Goal: Task Accomplishment & Management: Use online tool/utility

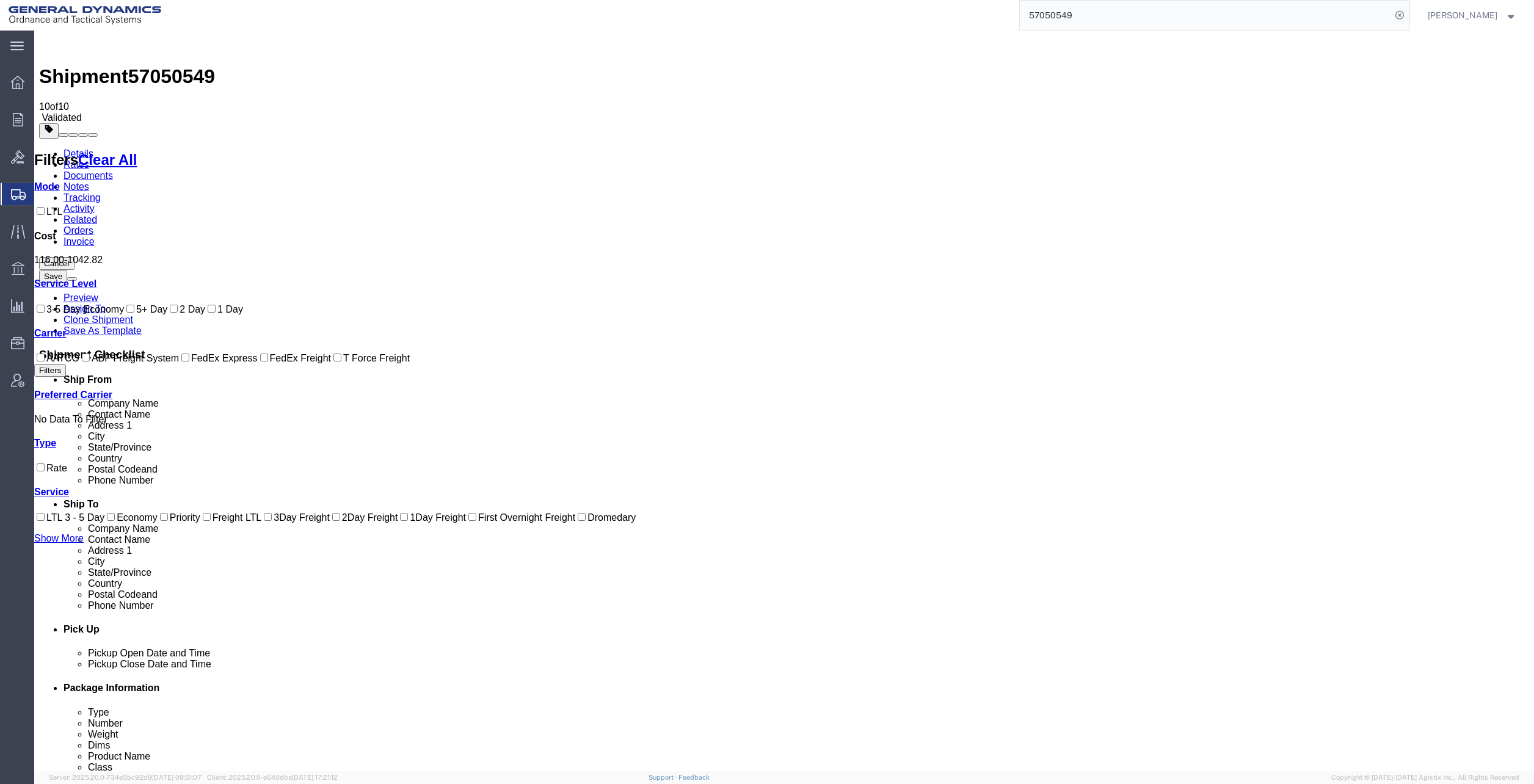
click at [84, 148] on link "Details" at bounding box center [78, 153] width 30 height 10
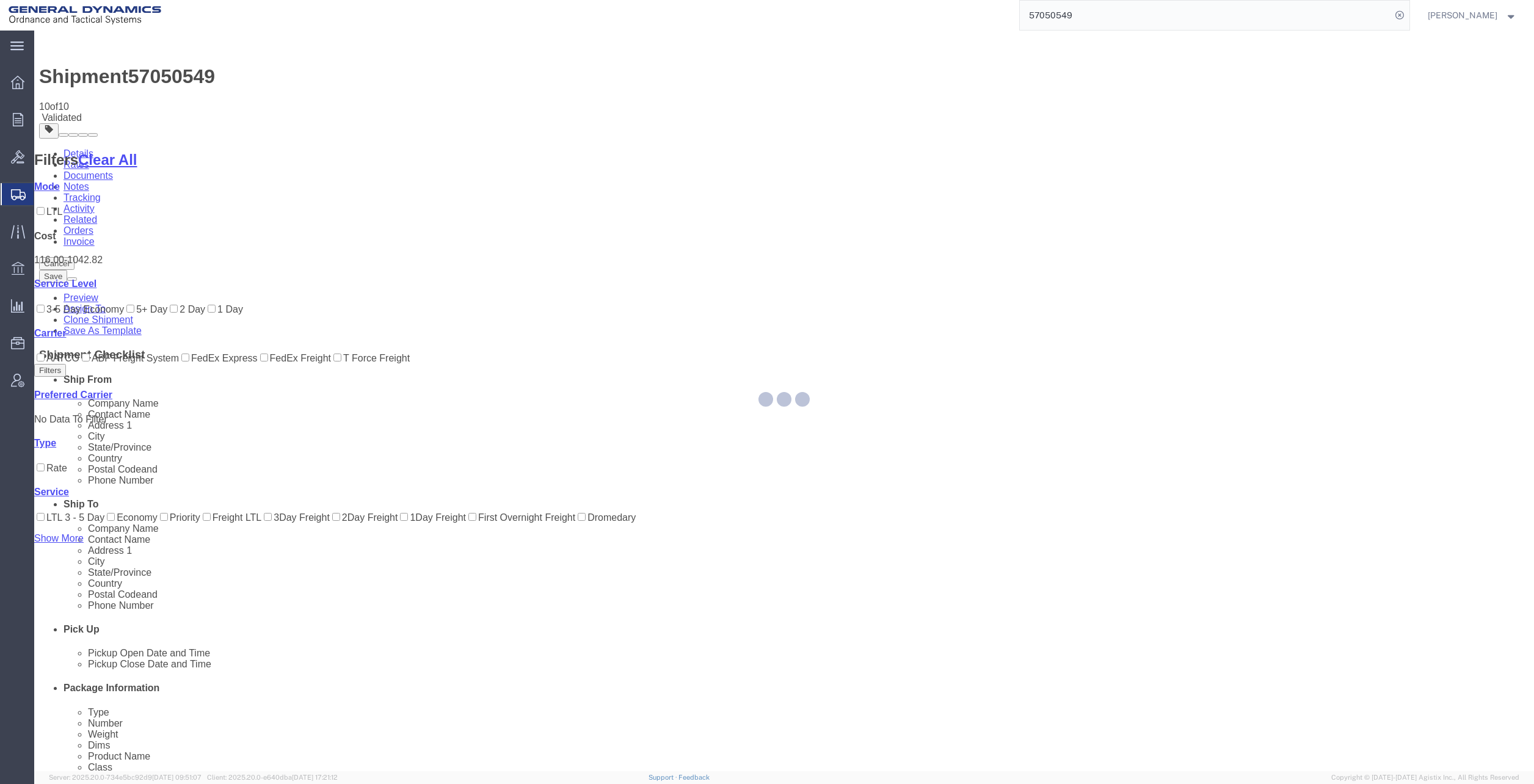
select select "310"
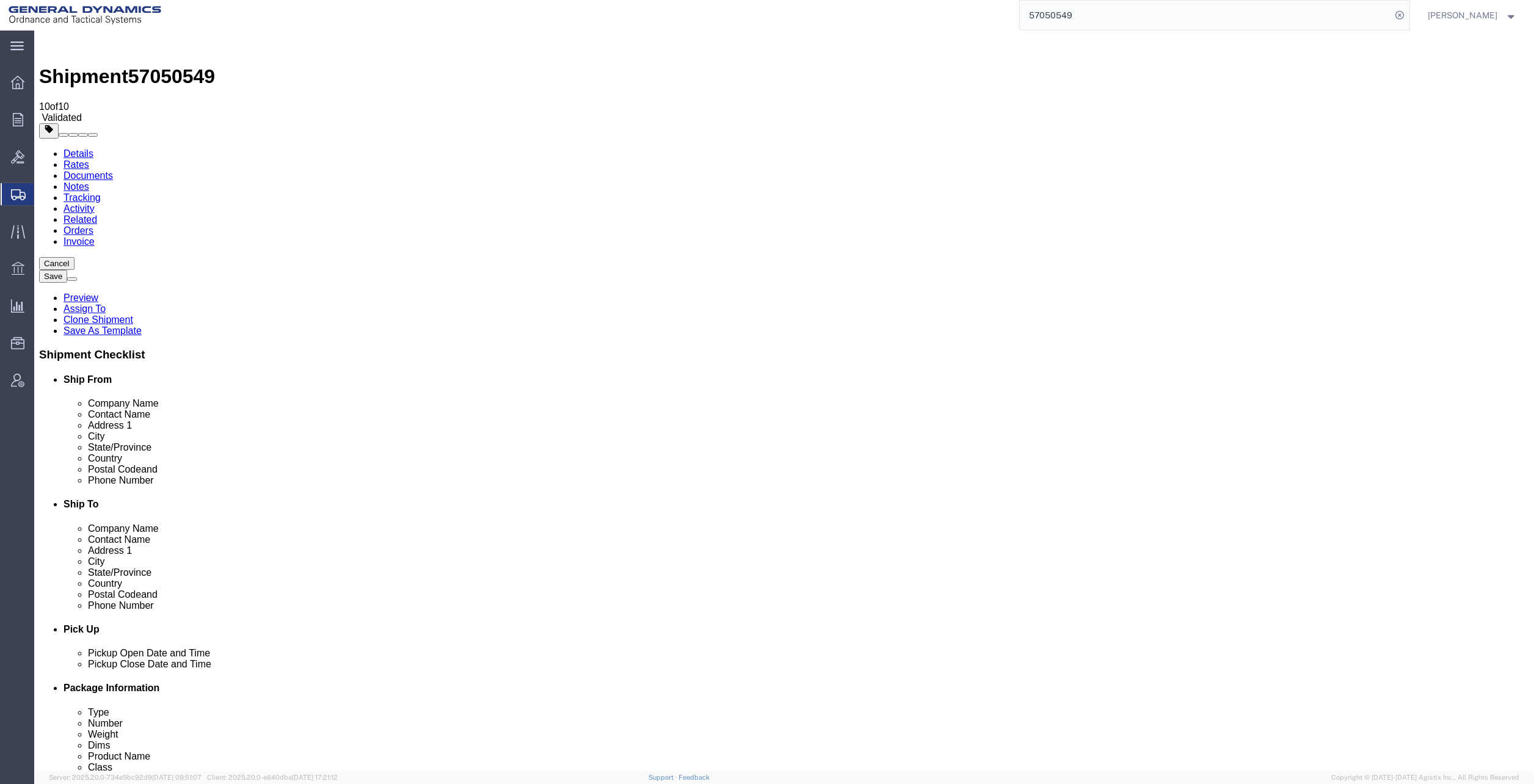
drag, startPoint x: 308, startPoint y: 322, endPoint x: 225, endPoint y: 317, distance: 83.2
click input "NORTH [PERSON_NAME]"
click at [21, 119] on icon at bounding box center [18, 119] width 10 height 13
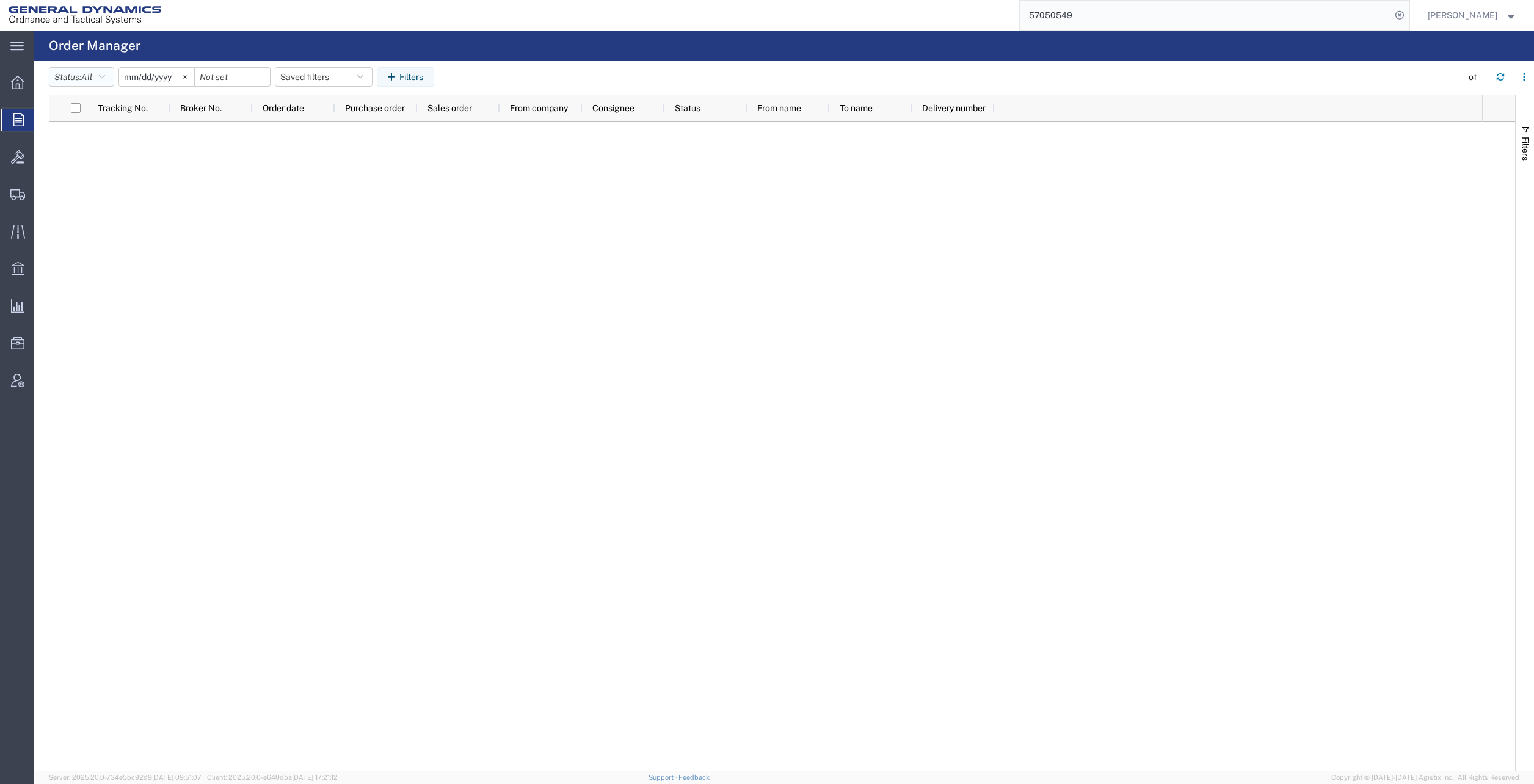
click at [100, 71] on button "Status: All" at bounding box center [81, 77] width 66 height 20
click at [105, 102] on span "All" at bounding box center [121, 104] width 142 height 19
click at [173, 77] on input "[DATE]" at bounding box center [156, 77] width 75 height 18
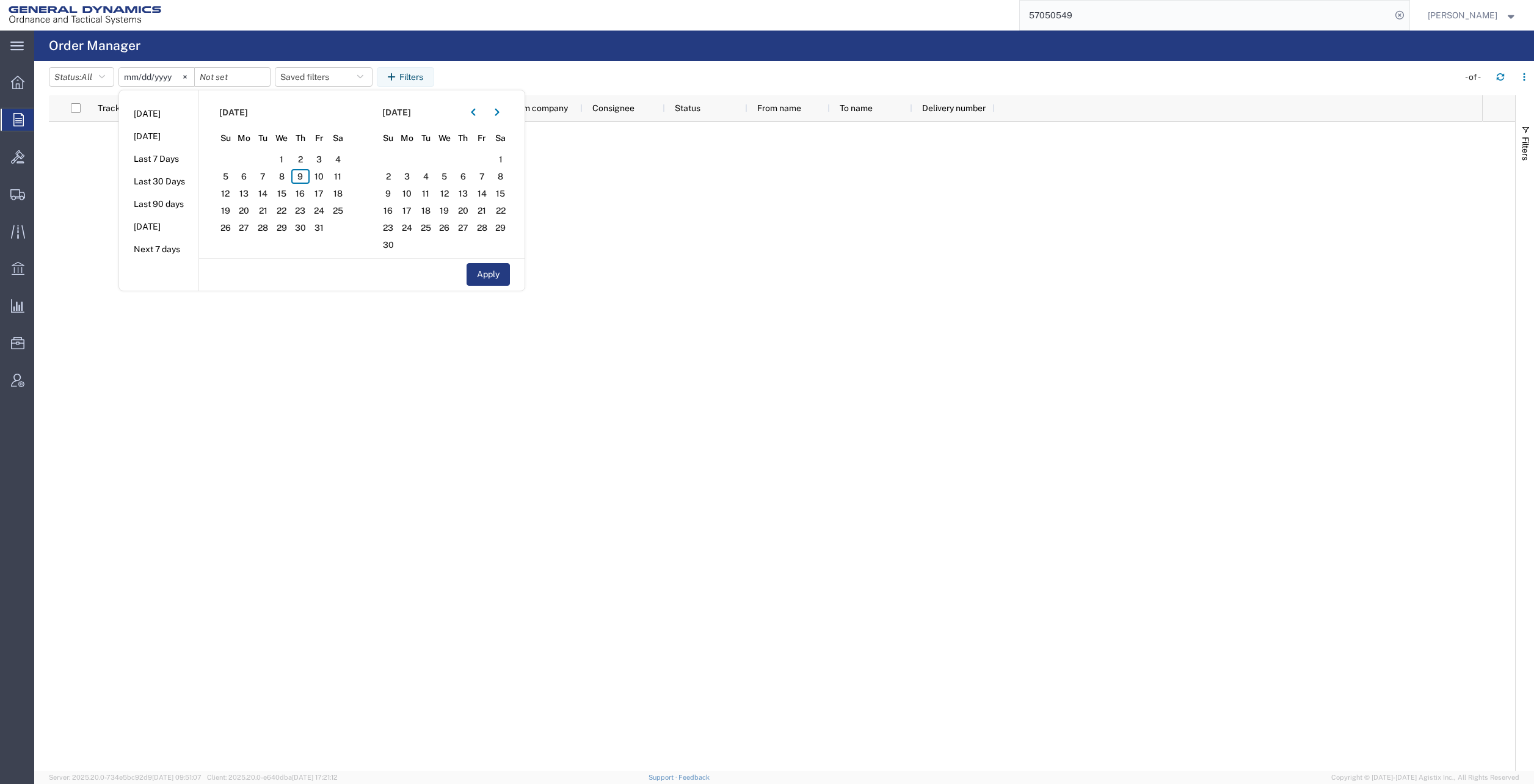
click at [475, 113] on icon "button" at bounding box center [474, 112] width 5 height 9
click at [323, 155] on span "1" at bounding box center [319, 159] width 19 height 15
click at [488, 270] on button "Apply" at bounding box center [488, 274] width 43 height 23
type input "[DATE]"
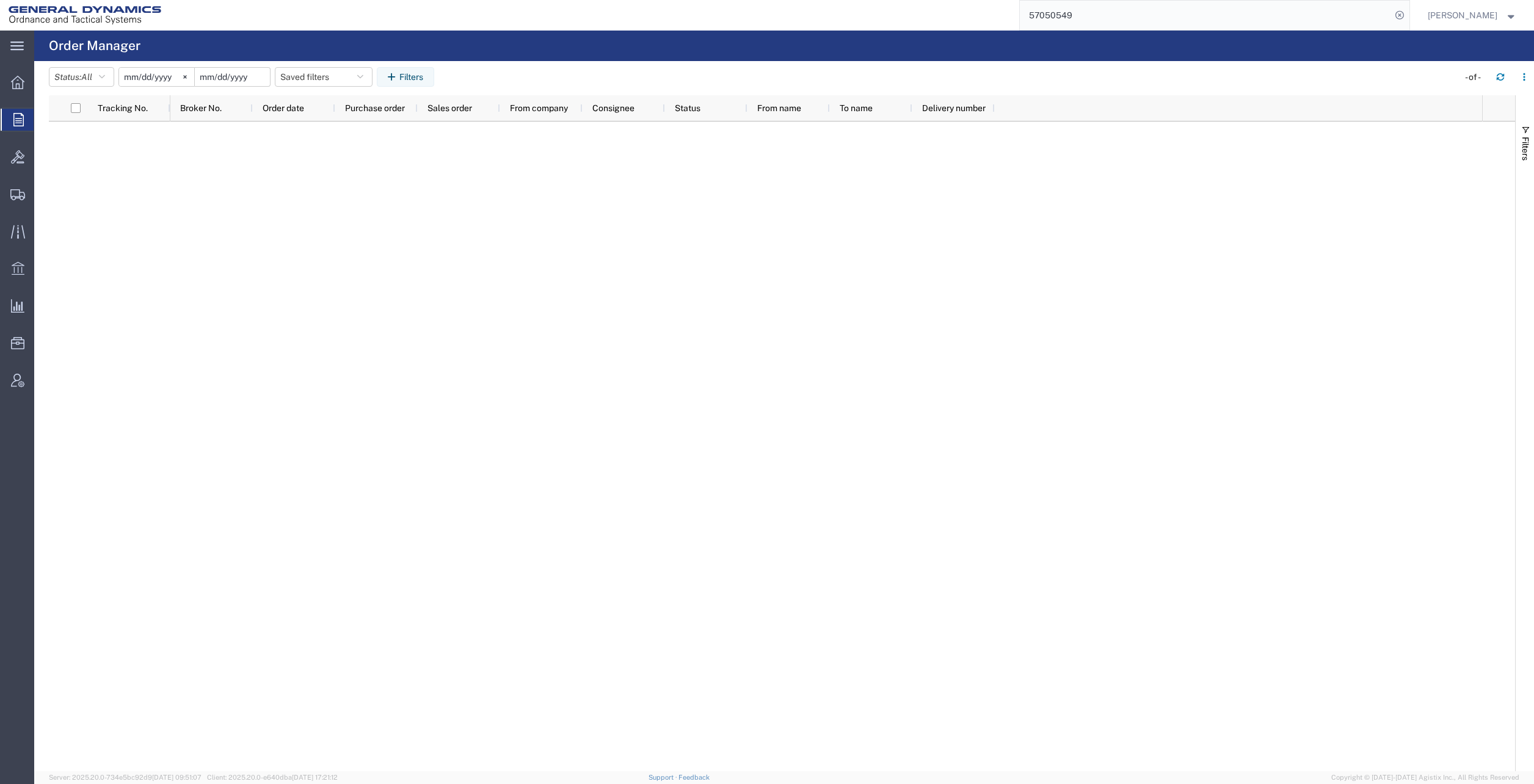
click at [255, 77] on input "date" at bounding box center [232, 77] width 75 height 18
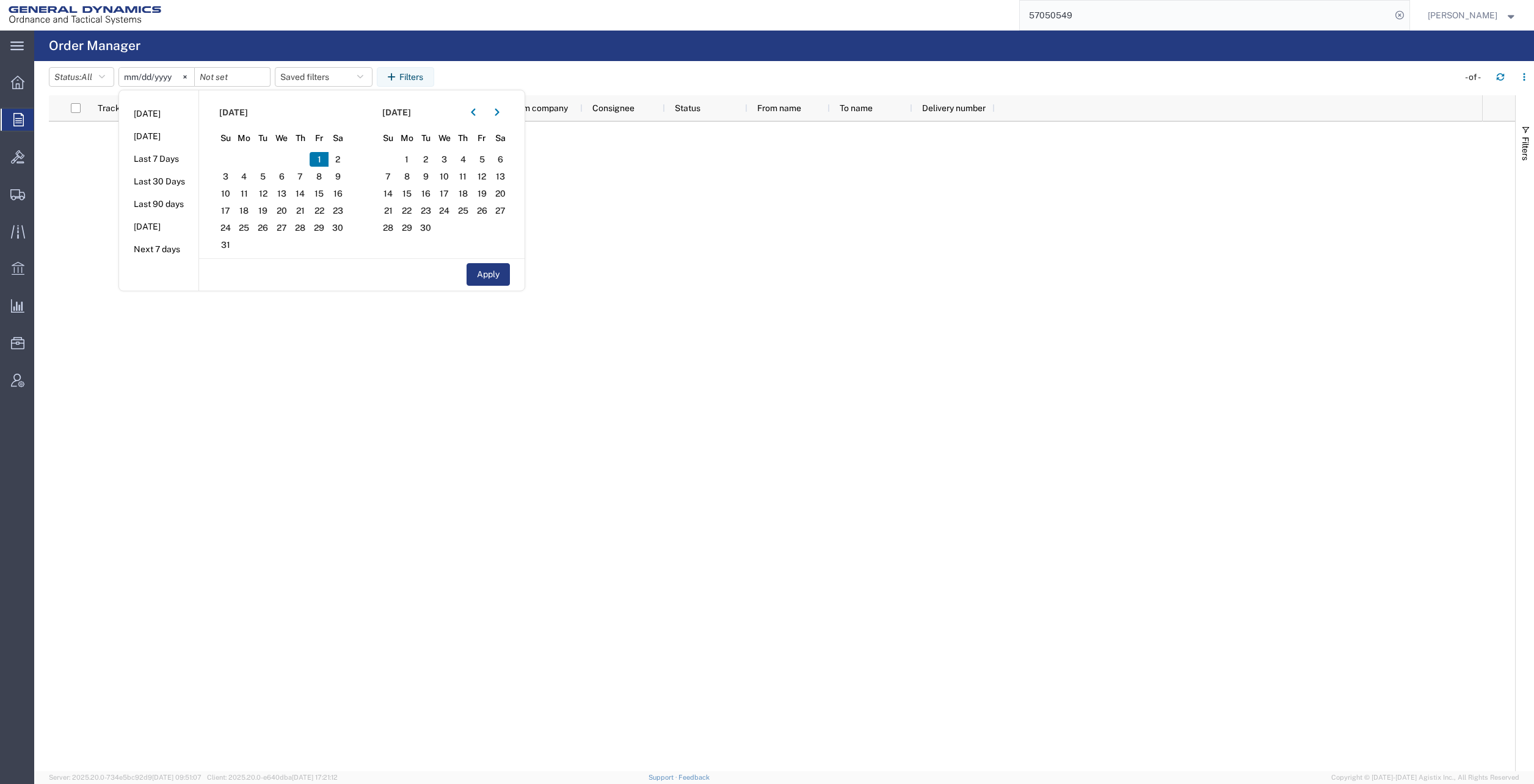
click at [499, 110] on icon "button" at bounding box center [496, 112] width 4 height 7
click at [499, 111] on icon "button" at bounding box center [496, 112] width 4 height 7
click at [308, 178] on span "9" at bounding box center [300, 176] width 19 height 15
click at [510, 273] on button "Apply" at bounding box center [488, 274] width 43 height 23
type input "[DATE]"
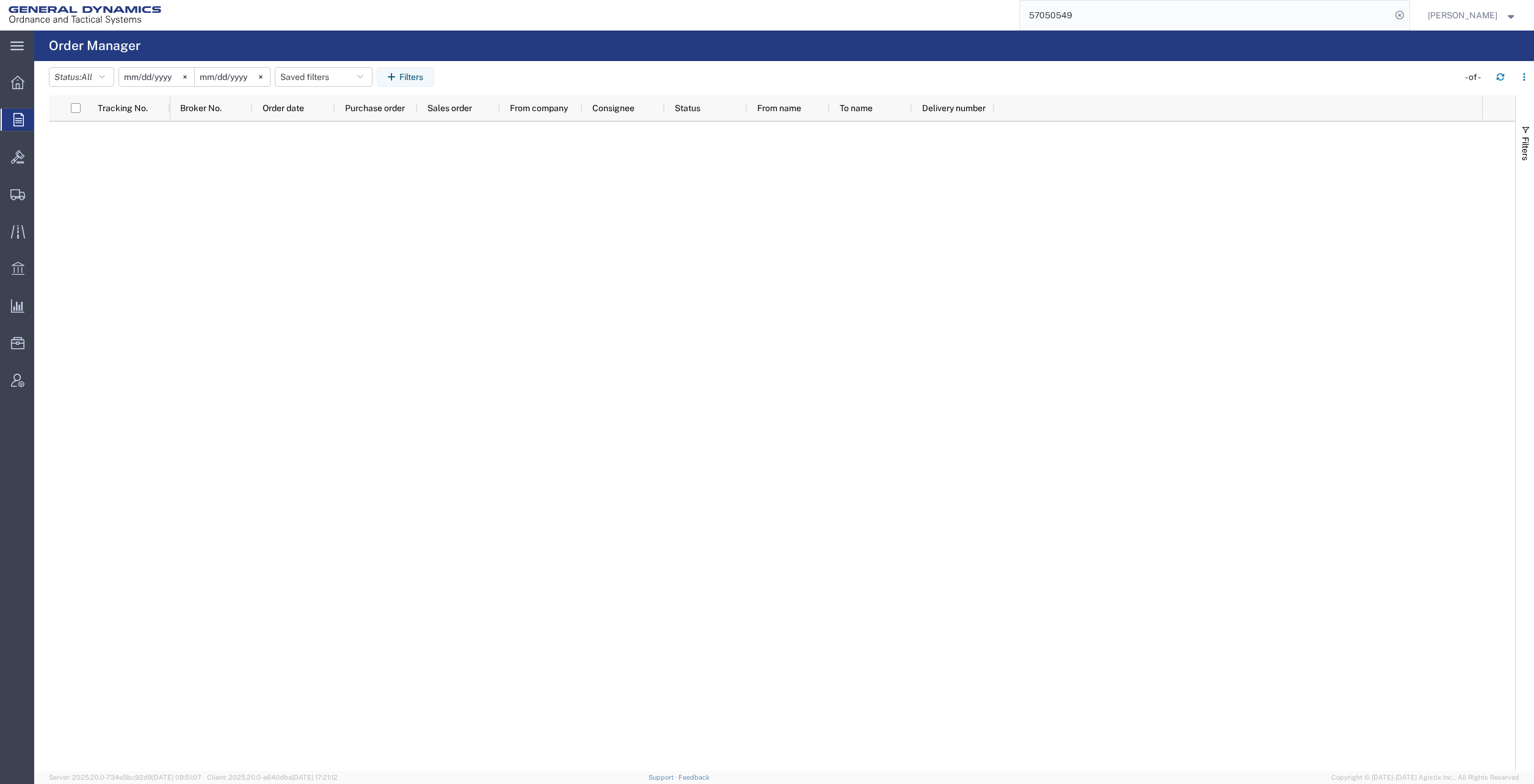
click at [422, 80] on button "Filters" at bounding box center [406, 77] width 58 height 20
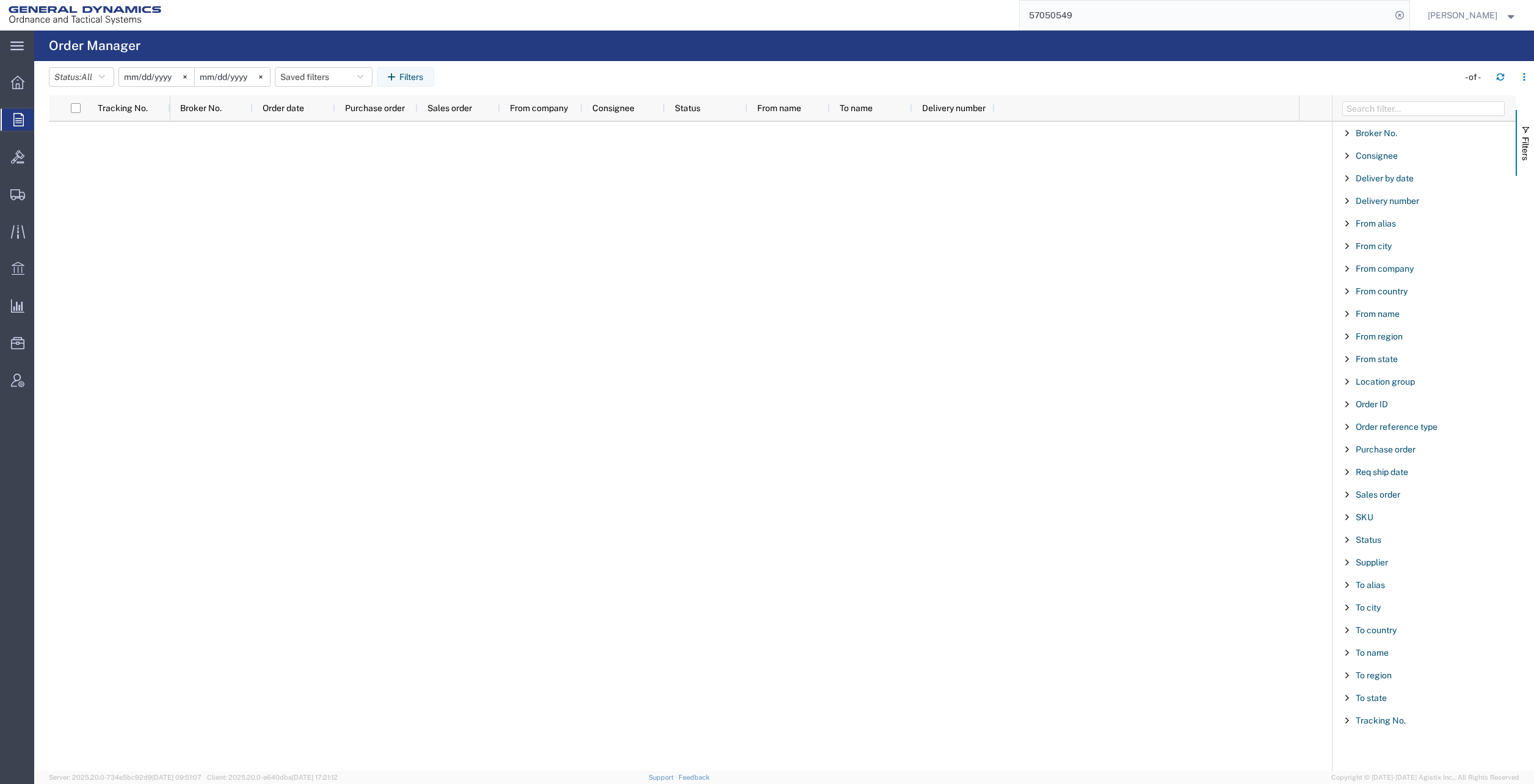
click at [1389, 245] on span "From city" at bounding box center [1373, 246] width 36 height 10
click at [1381, 295] on input "Filter Value" at bounding box center [1428, 297] width 160 height 15
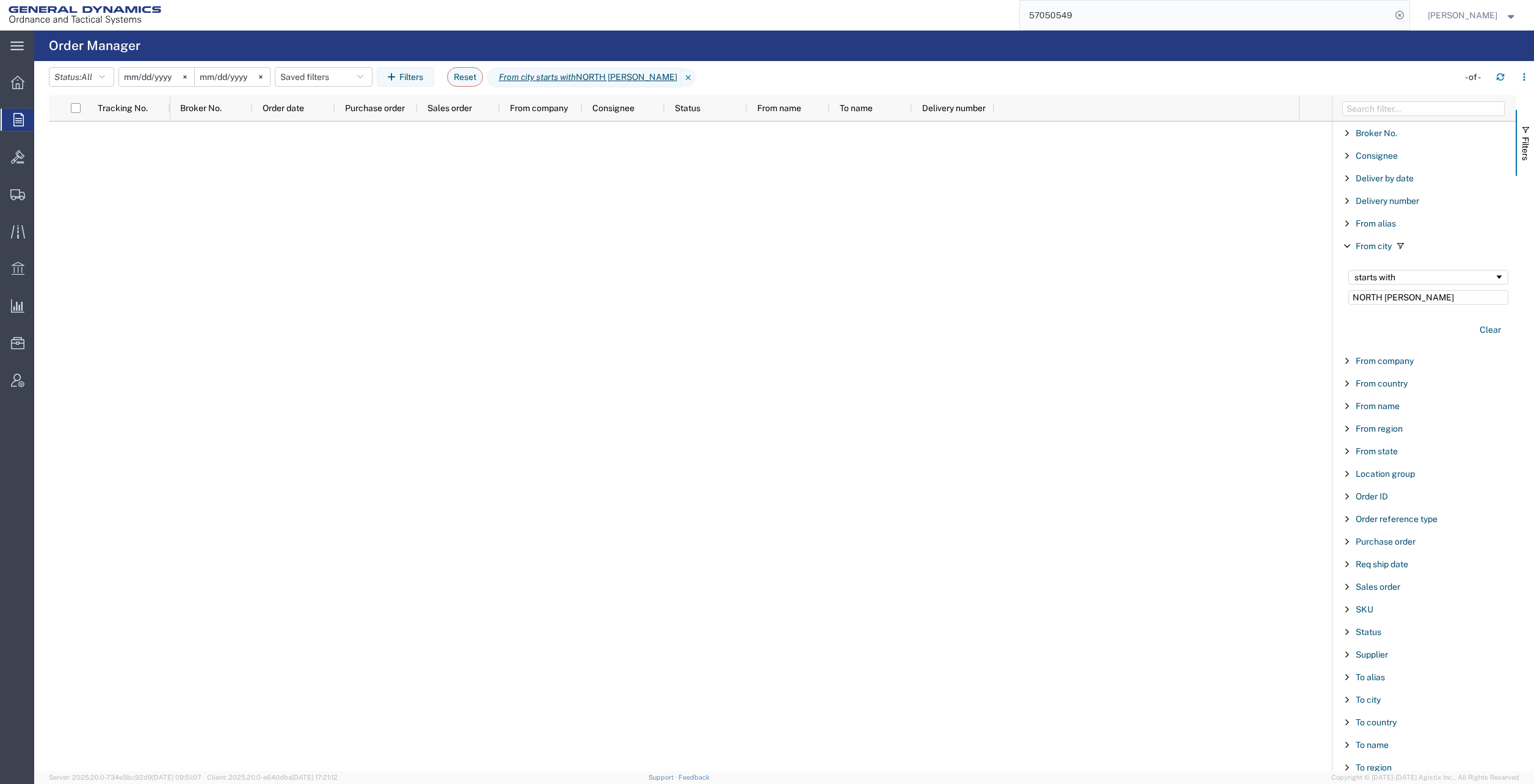
type input "NORTH [PERSON_NAME]"
click at [681, 77] on icon at bounding box center [689, 78] width 15 height 20
click at [1382, 298] on input "Filter Value" at bounding box center [1428, 297] width 160 height 15
type input "t"
click at [1483, 333] on button "Clear" at bounding box center [1490, 330] width 36 height 20
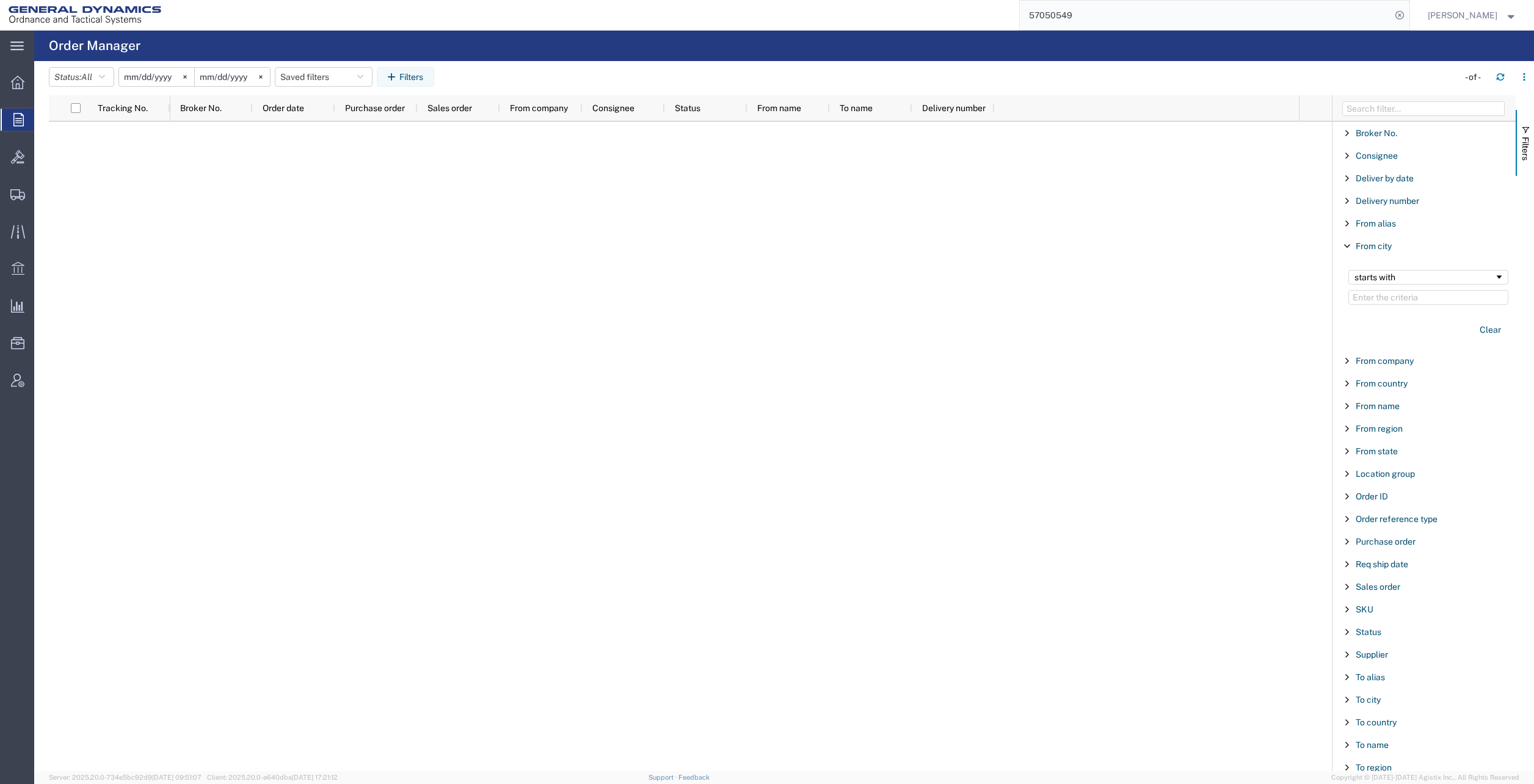
click at [1388, 359] on span "From company" at bounding box center [1385, 361] width 58 height 10
click at [1380, 409] on input "Filter Value" at bounding box center [1428, 412] width 160 height 15
type input "global"
click at [145, 72] on input "[DATE]" at bounding box center [156, 77] width 75 height 18
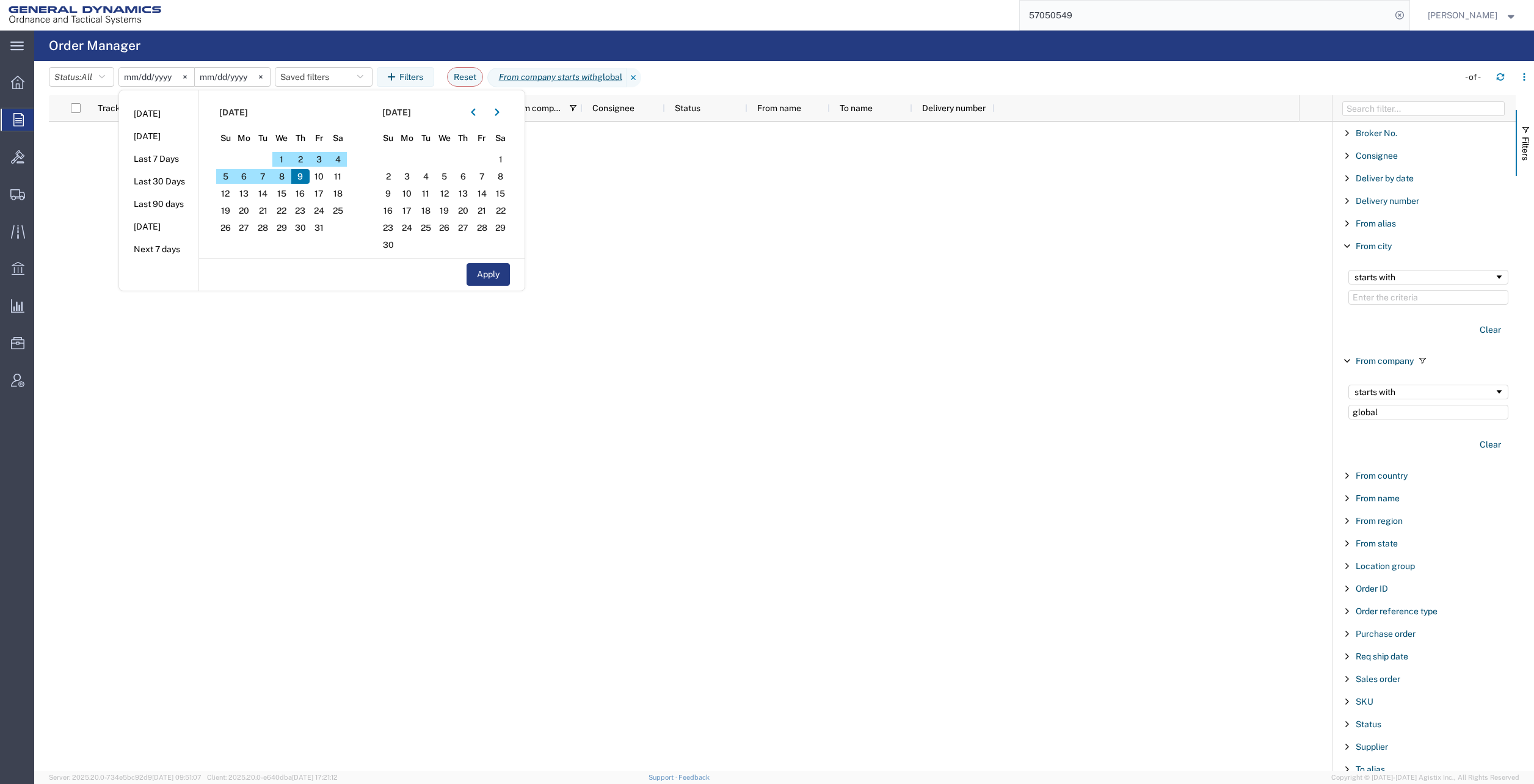
click at [479, 116] on button "button" at bounding box center [474, 112] width 20 height 20
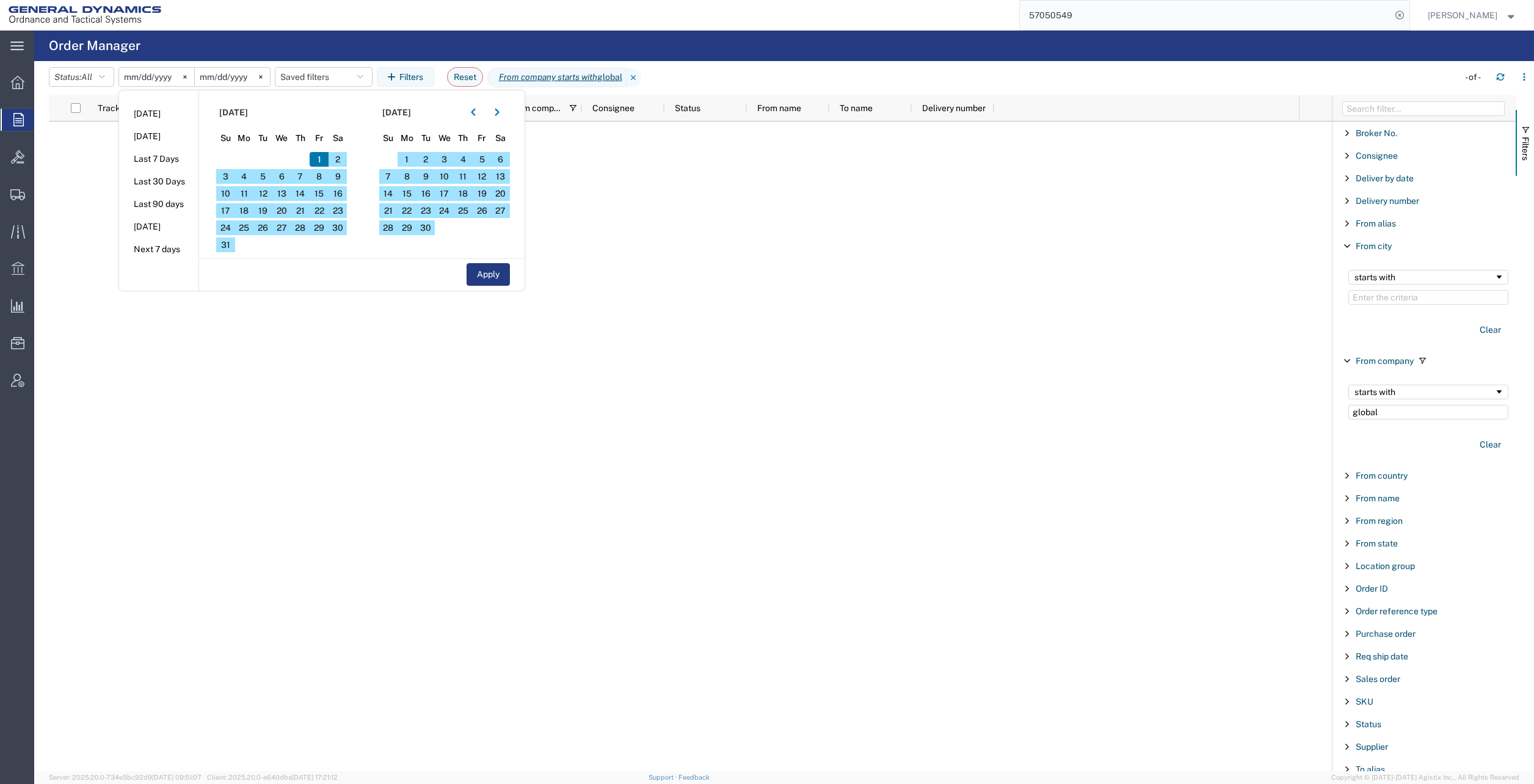
click at [479, 116] on button "button" at bounding box center [474, 112] width 20 height 20
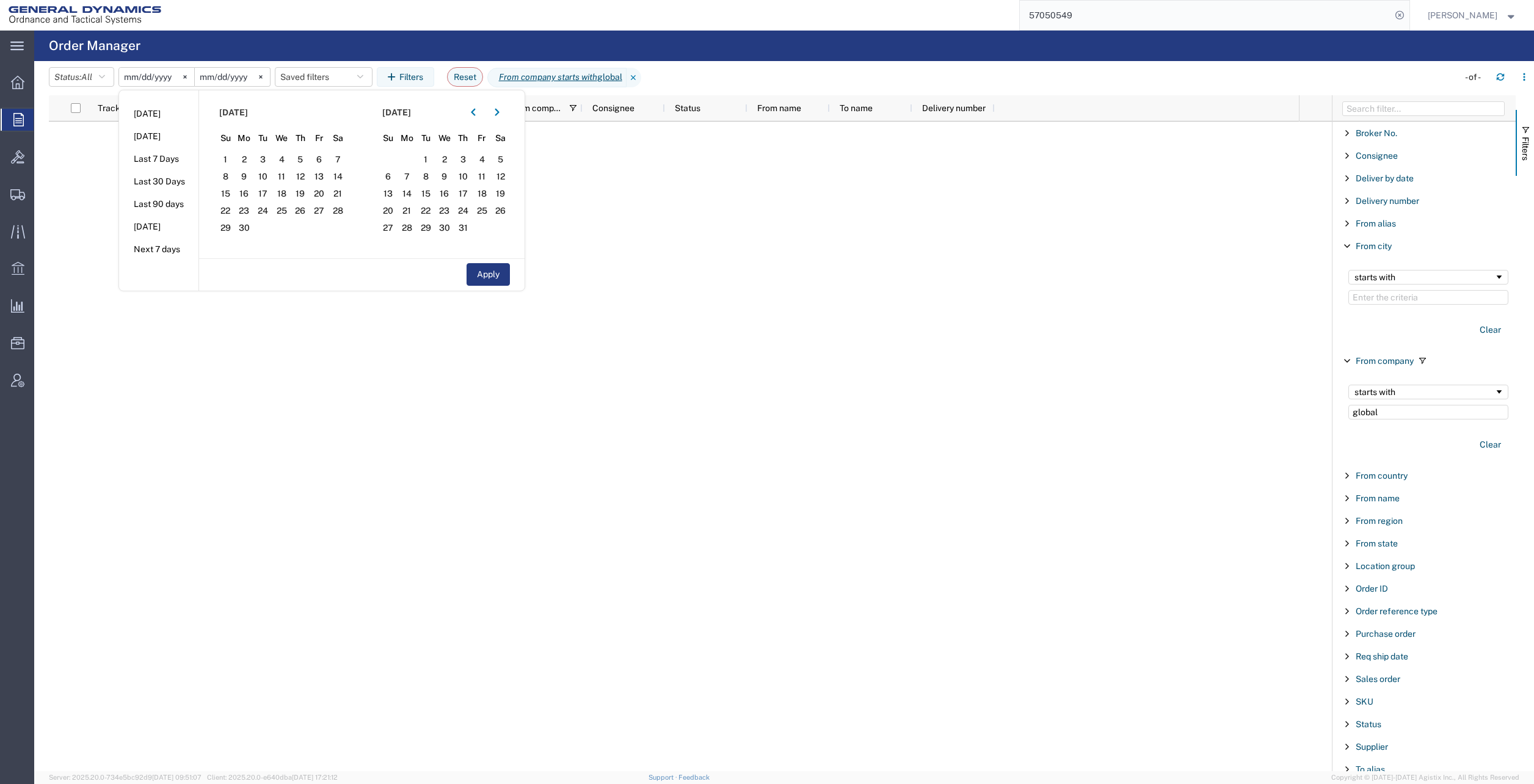
click at [229, 157] on span "1" at bounding box center [225, 159] width 19 height 15
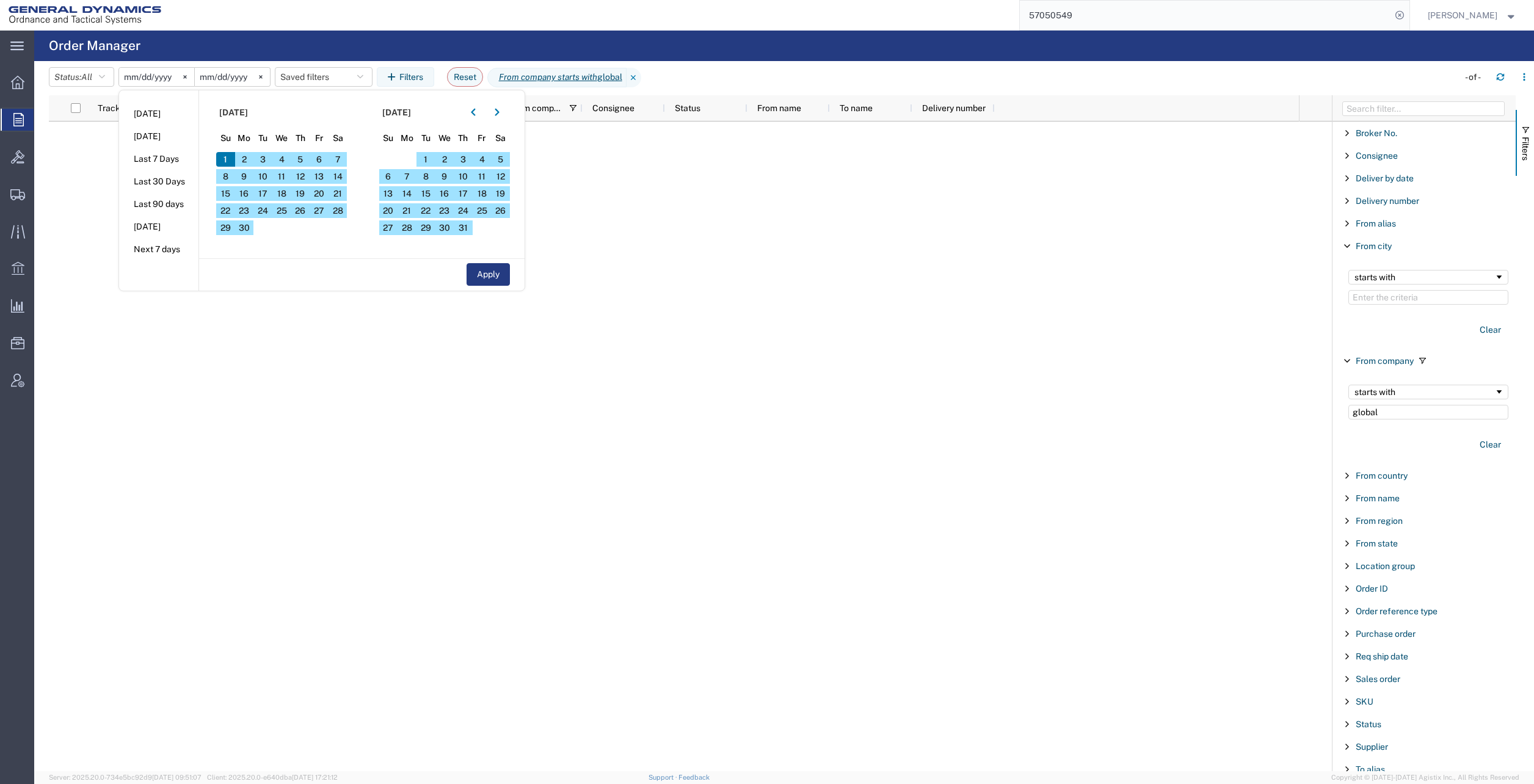
click at [494, 279] on button "Apply" at bounding box center [488, 274] width 43 height 23
type input "[DATE]"
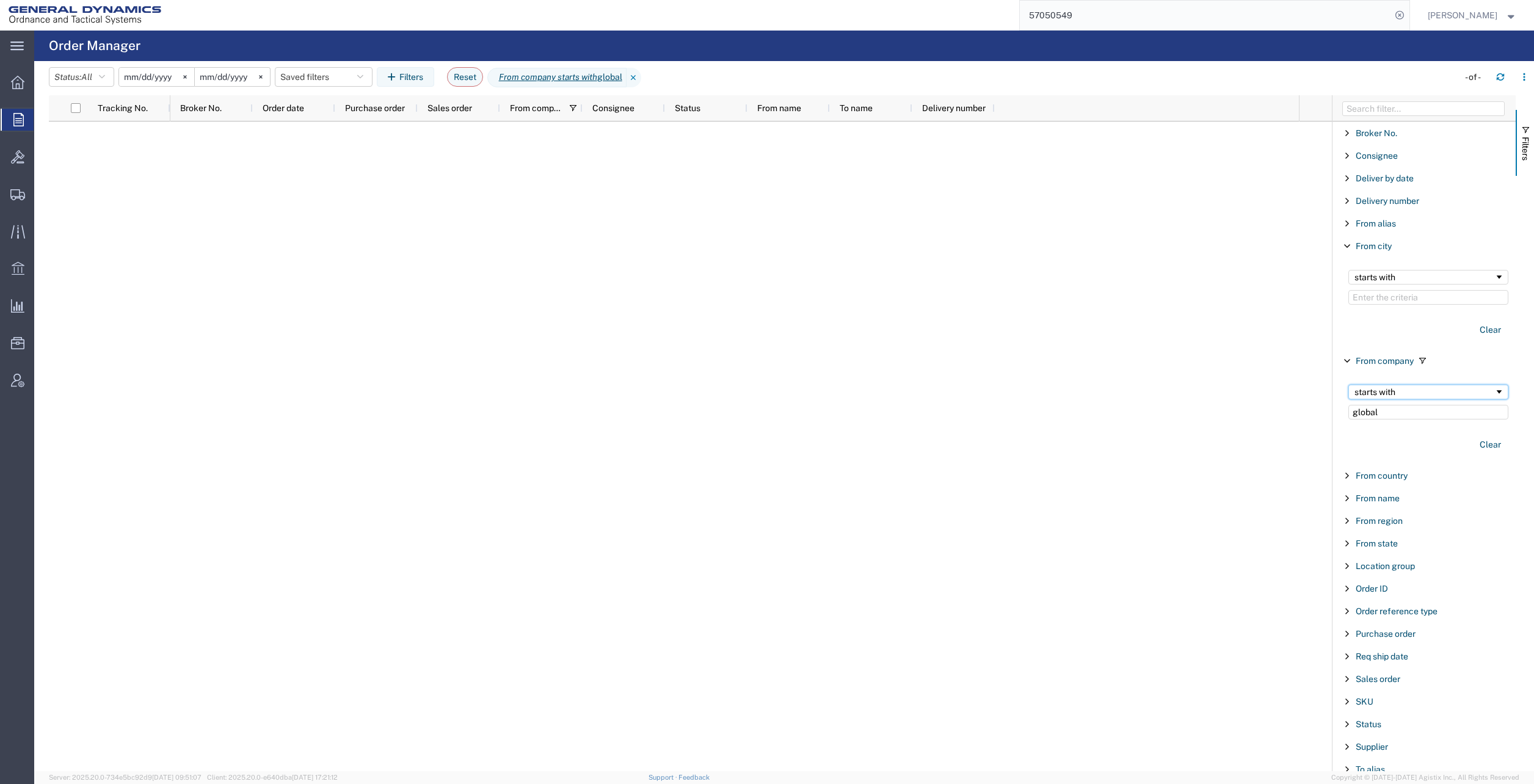
click at [1404, 395] on div "starts with" at bounding box center [1424, 392] width 140 height 10
click at [1389, 388] on div "contains" at bounding box center [1424, 392] width 140 height 10
click at [1480, 331] on button "Clear" at bounding box center [1490, 330] width 36 height 20
click at [1491, 444] on button "Clear" at bounding box center [1490, 445] width 36 height 20
click at [18, 126] on icon at bounding box center [18, 119] width 10 height 13
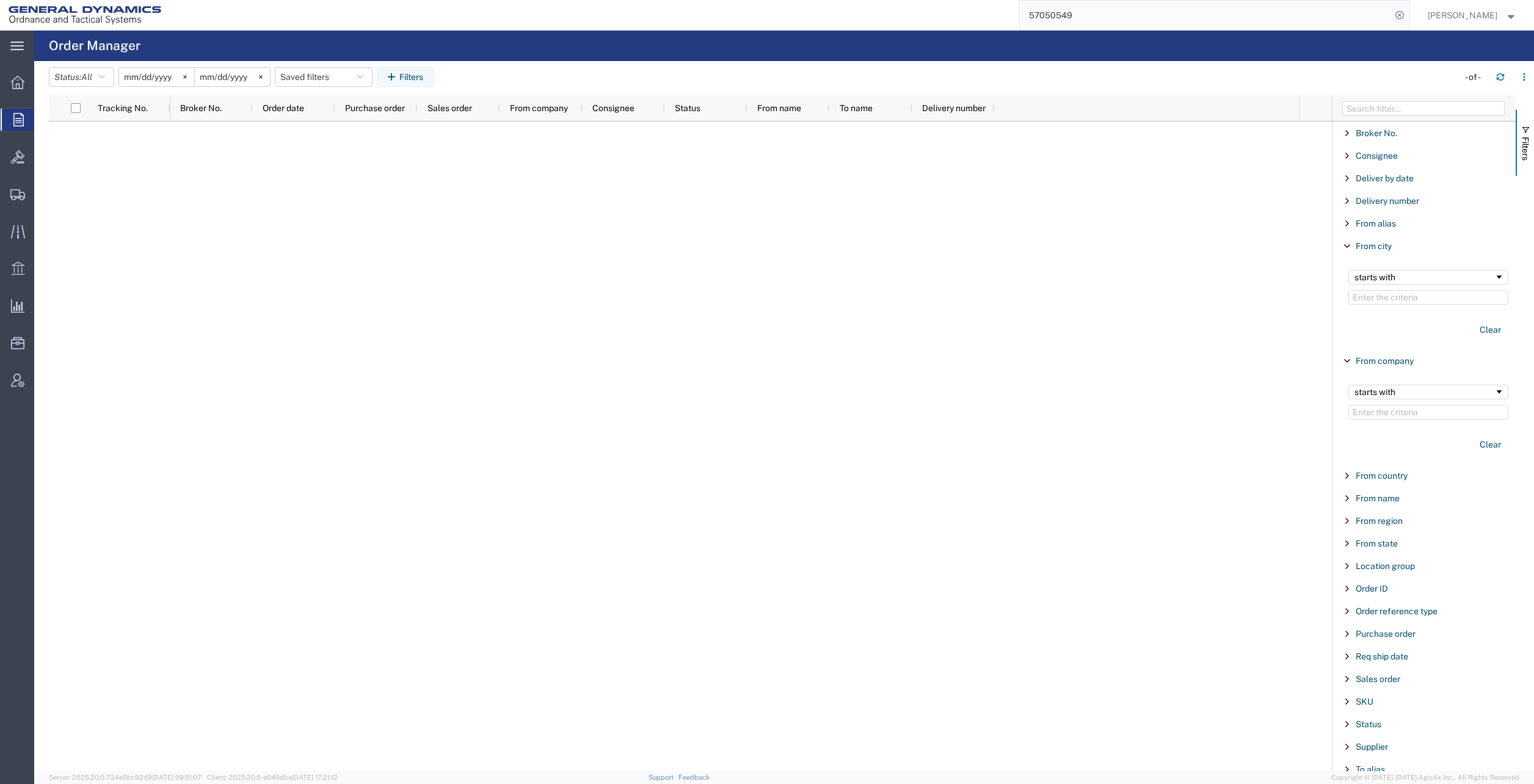
click at [17, 48] on icon at bounding box center [17, 46] width 13 height 9
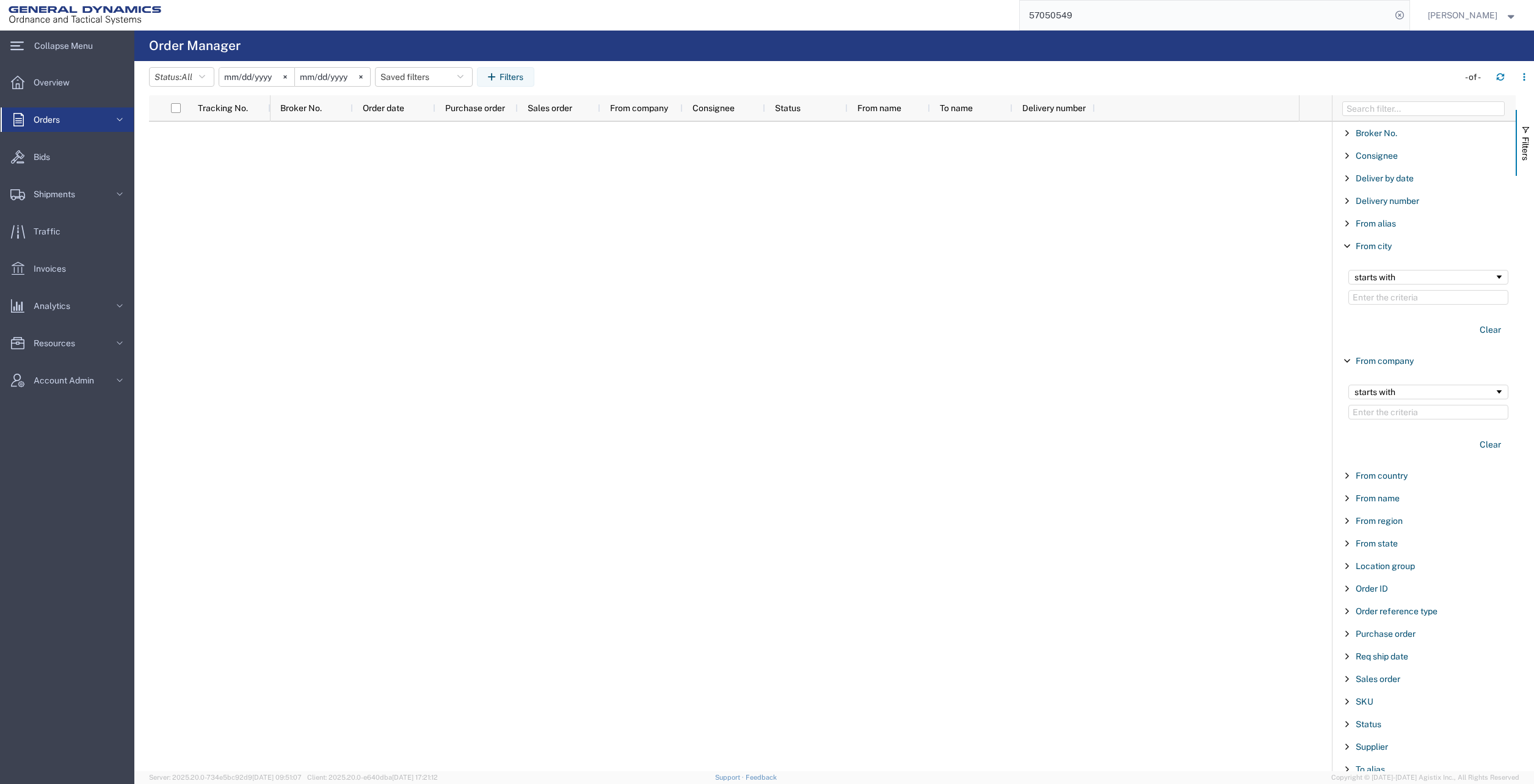
click at [78, 188] on span "Shipments" at bounding box center [59, 194] width 50 height 24
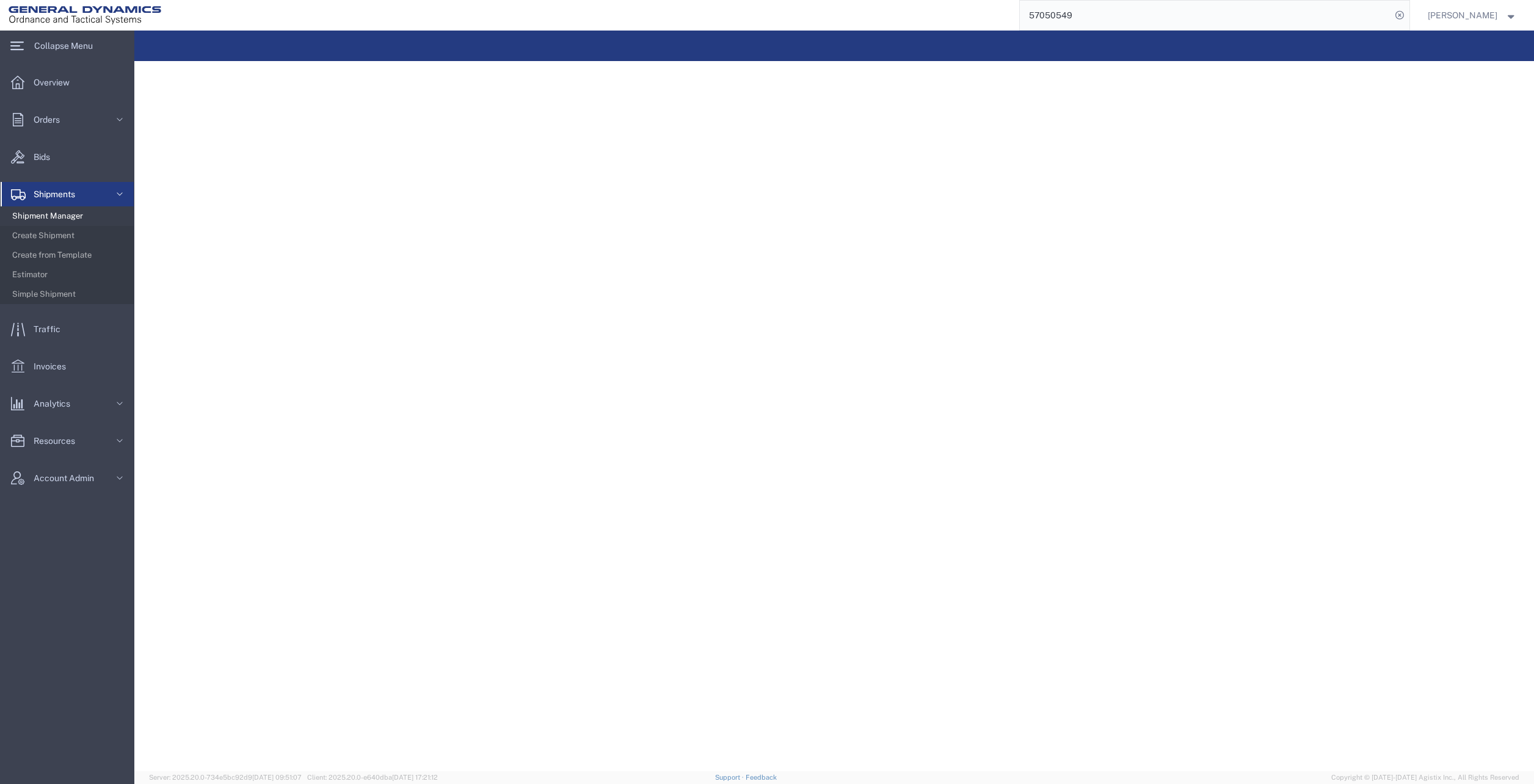
click at [66, 213] on span "Shipment Manager" at bounding box center [69, 216] width 113 height 24
click at [219, 79] on icon "button" at bounding box center [216, 77] width 6 height 9
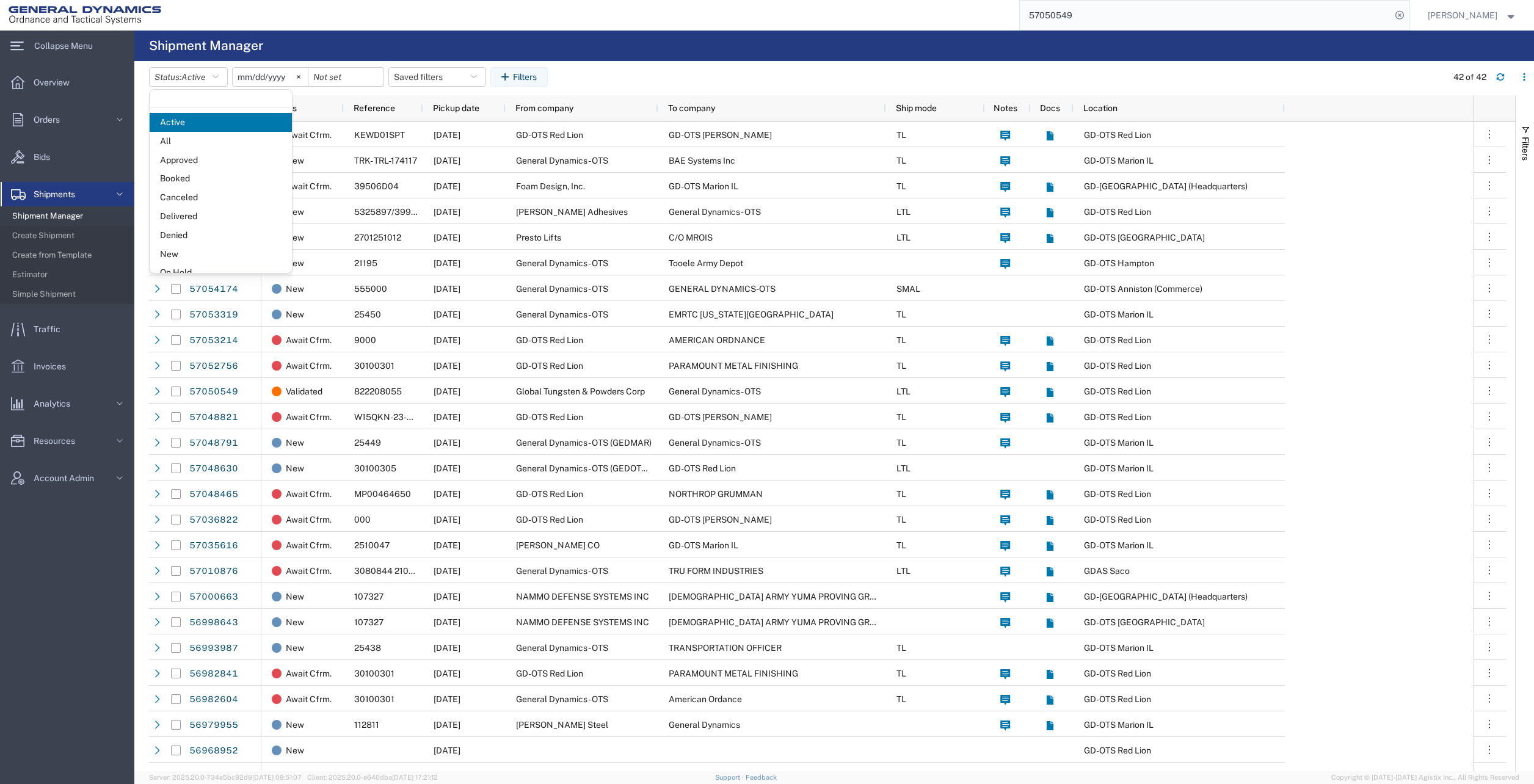
click at [179, 139] on span "All" at bounding box center [221, 141] width 142 height 19
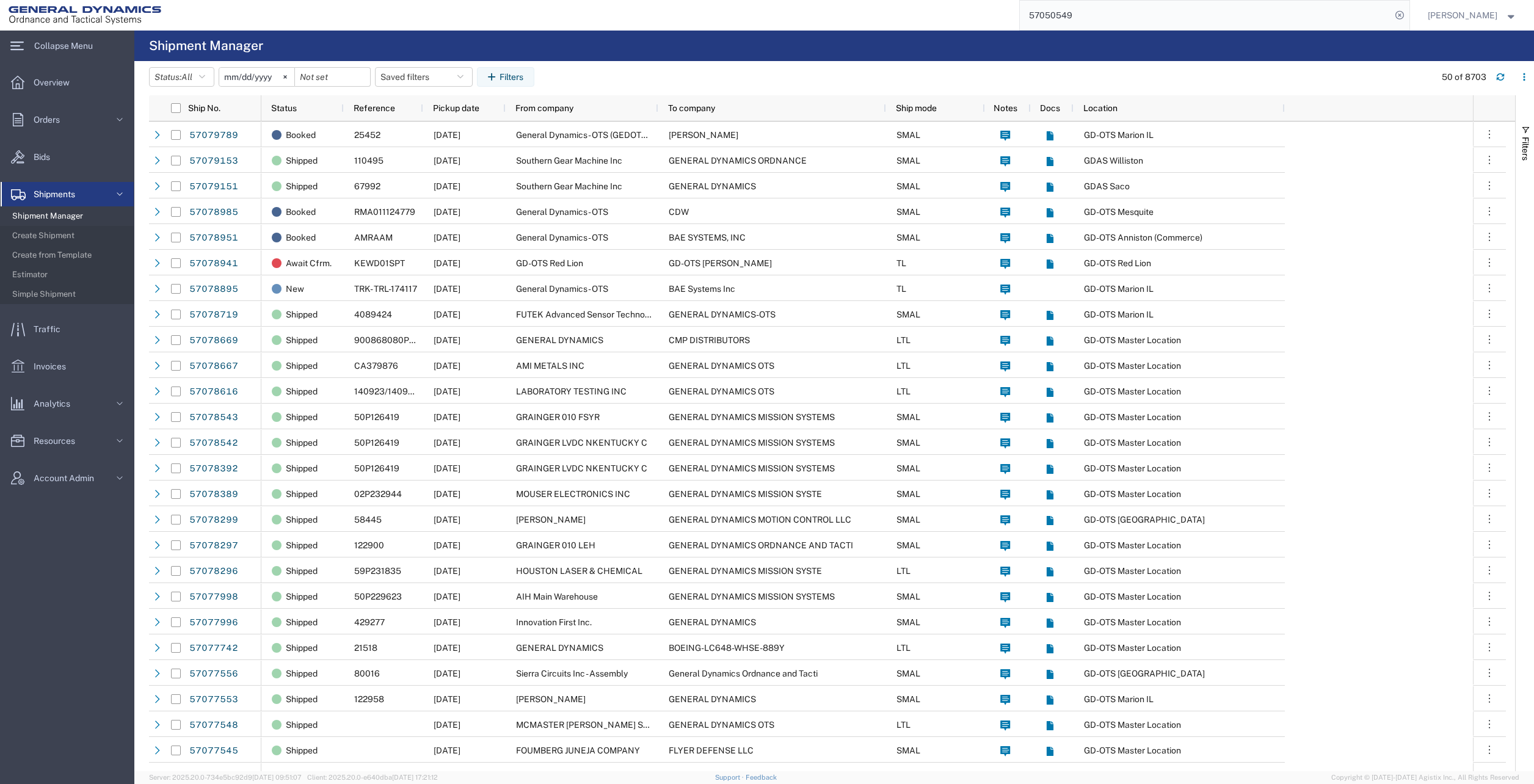
click at [527, 82] on button "Filters" at bounding box center [506, 77] width 58 height 20
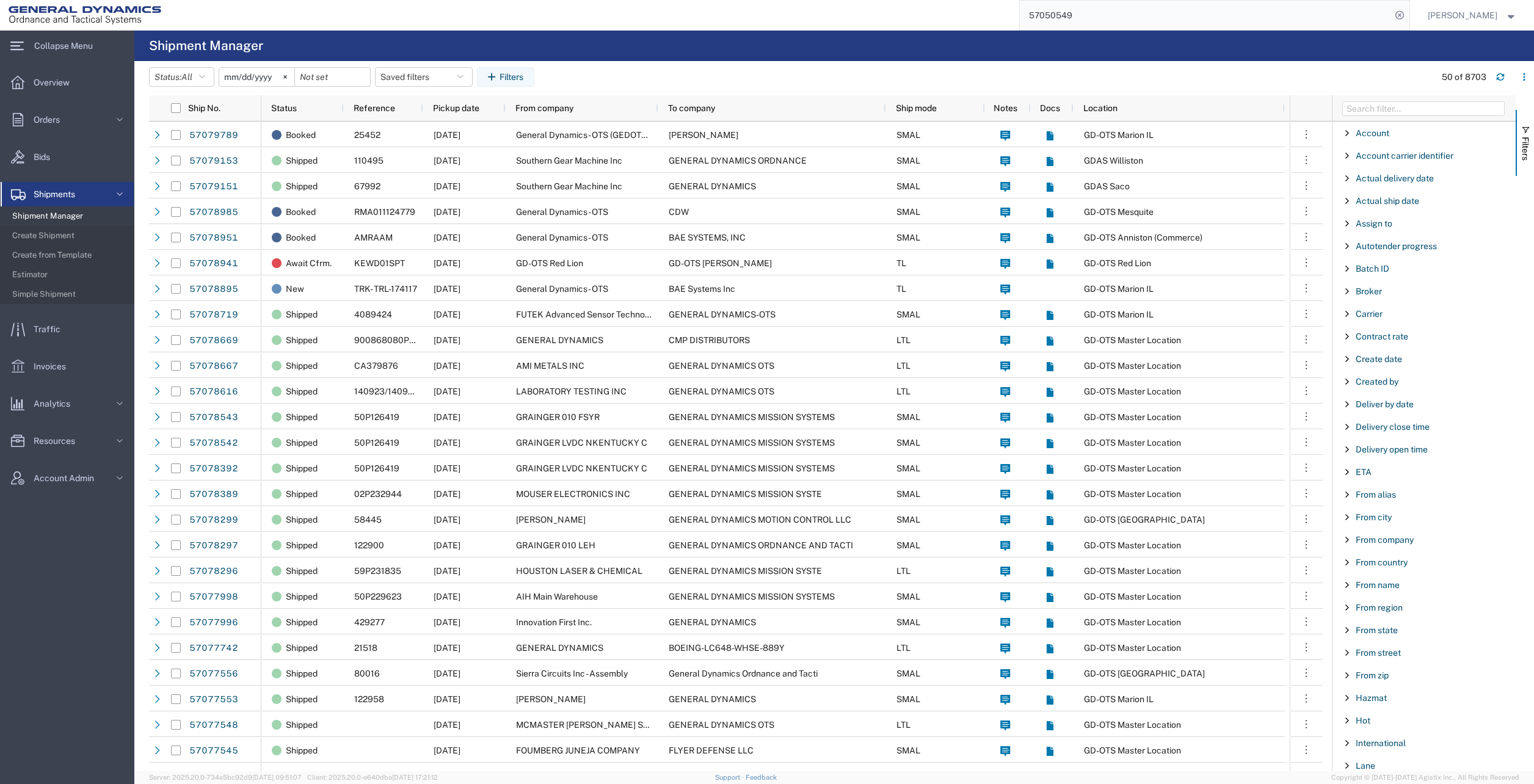
click at [1391, 518] on span "From city" at bounding box center [1373, 517] width 36 height 10
click at [1388, 548] on div "starts with" at bounding box center [1424, 548] width 140 height 10
click at [1385, 573] on input "Filter Value" at bounding box center [1428, 568] width 160 height 15
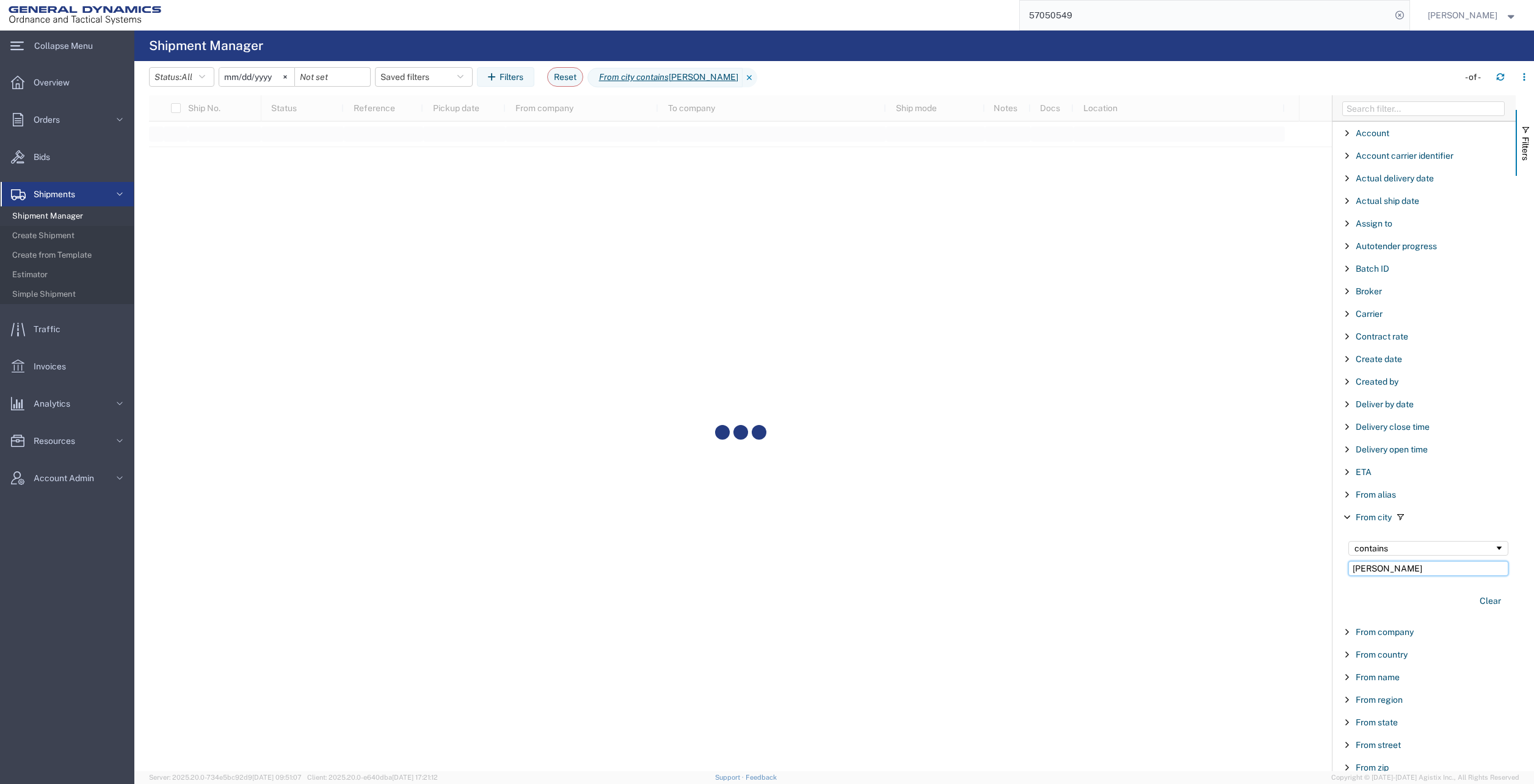
type input "[PERSON_NAME]"
click at [260, 74] on input "[DATE]" at bounding box center [257, 77] width 75 height 18
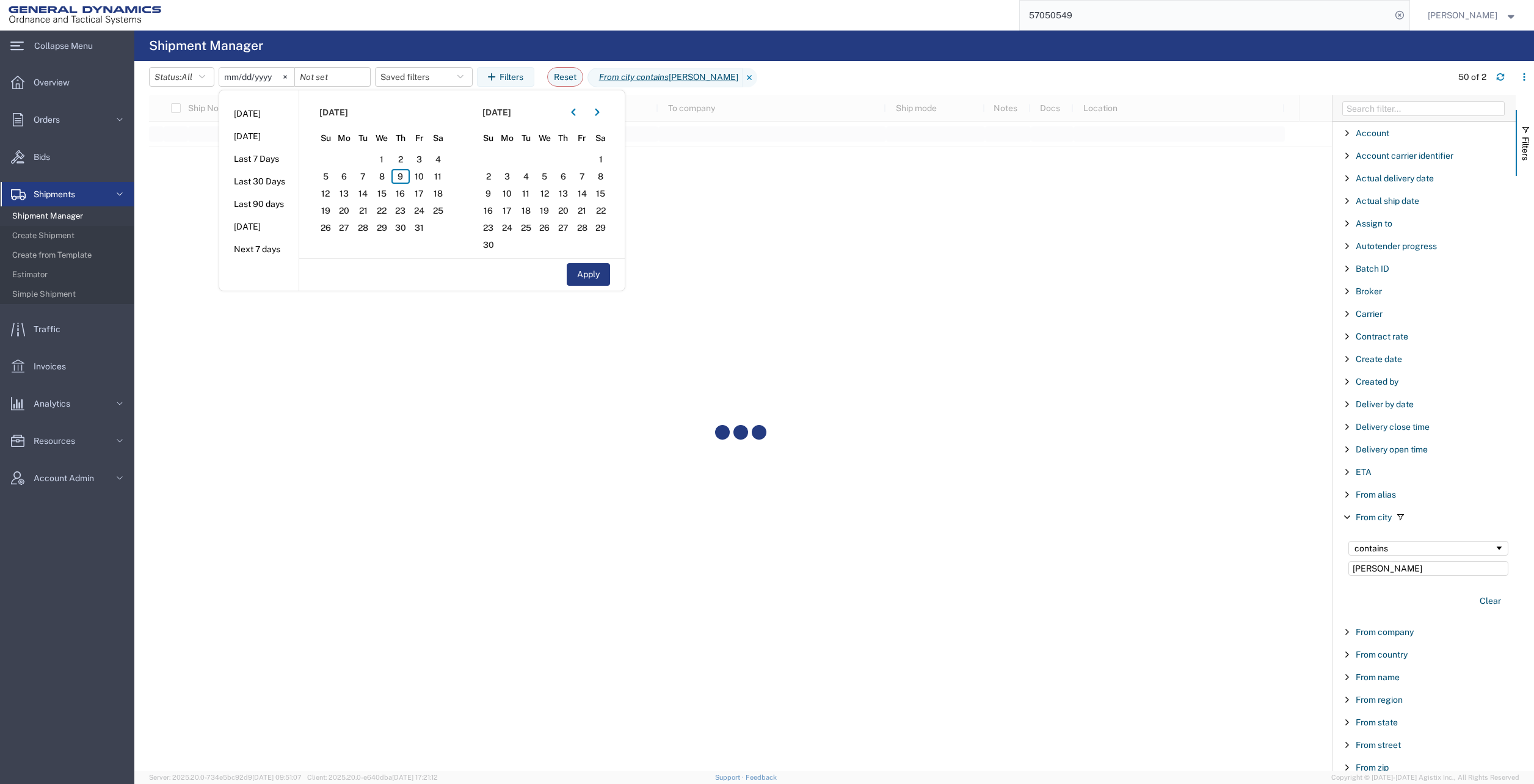
click at [575, 112] on icon "button" at bounding box center [573, 112] width 4 height 7
click at [368, 158] on span "1" at bounding box center [363, 159] width 19 height 15
drag, startPoint x: 603, startPoint y: 271, endPoint x: 595, endPoint y: 267, distance: 8.9
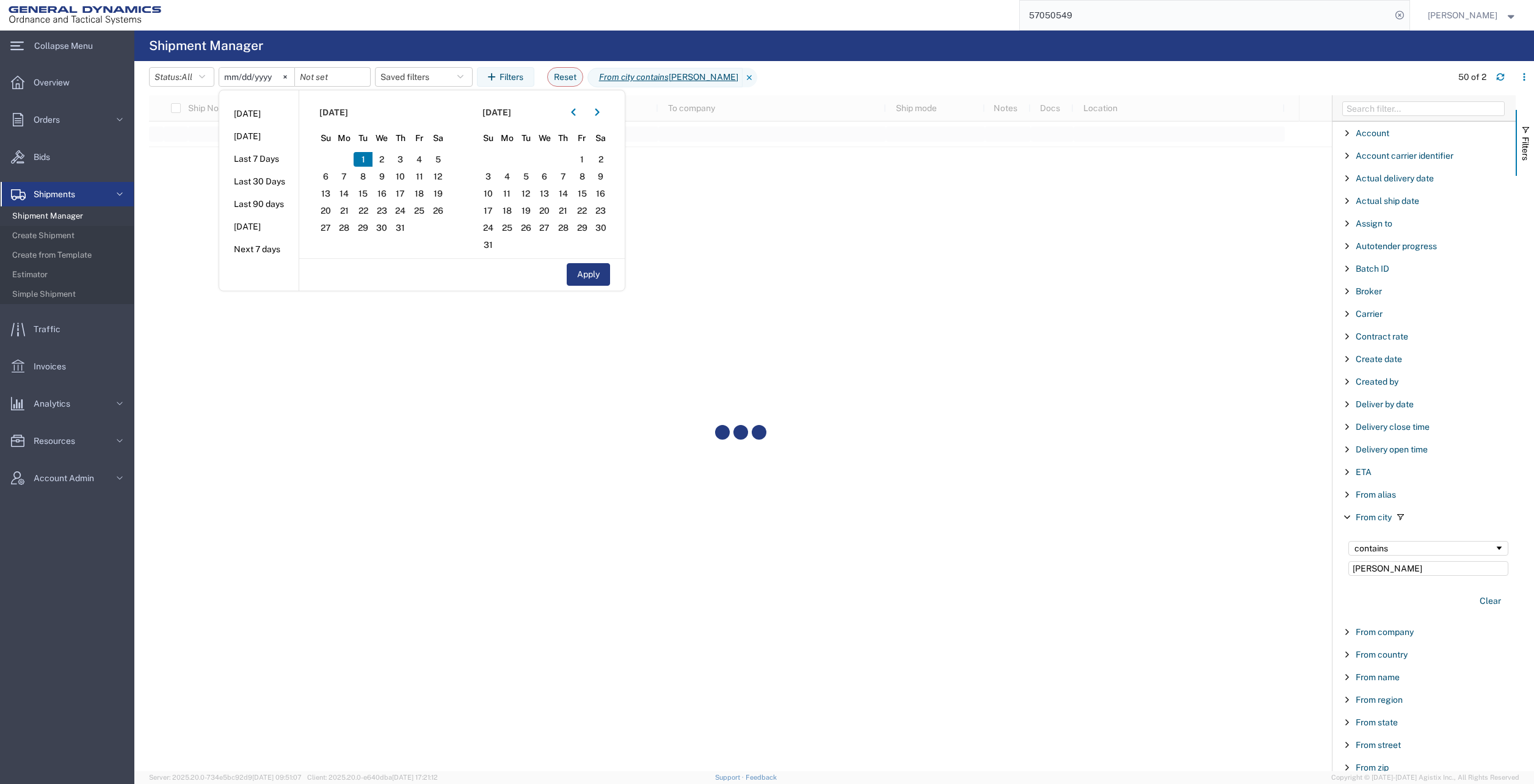
click at [603, 272] on button "Apply" at bounding box center [588, 274] width 43 height 23
type input "[DATE]"
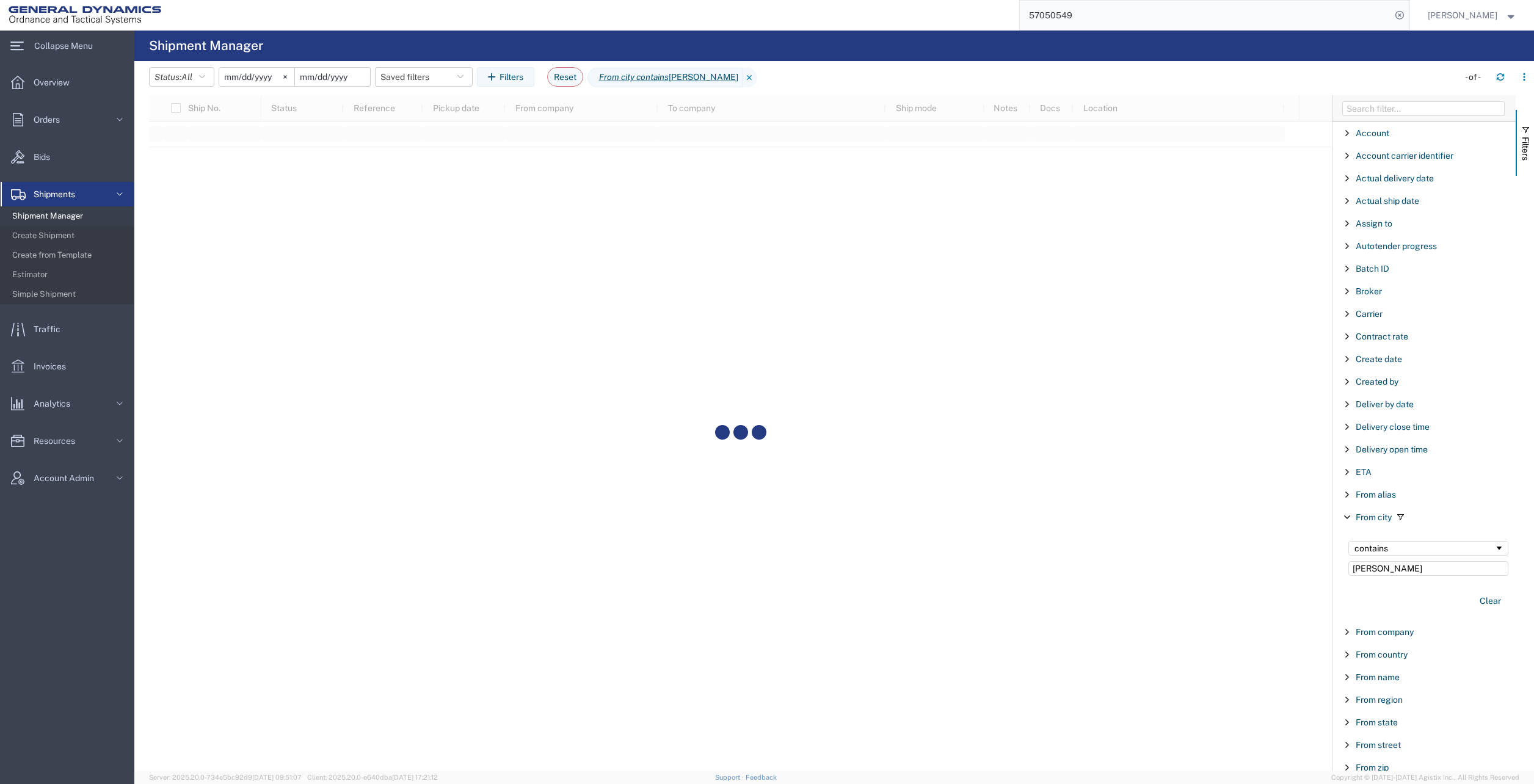
click at [331, 73] on input "date" at bounding box center [332, 77] width 75 height 18
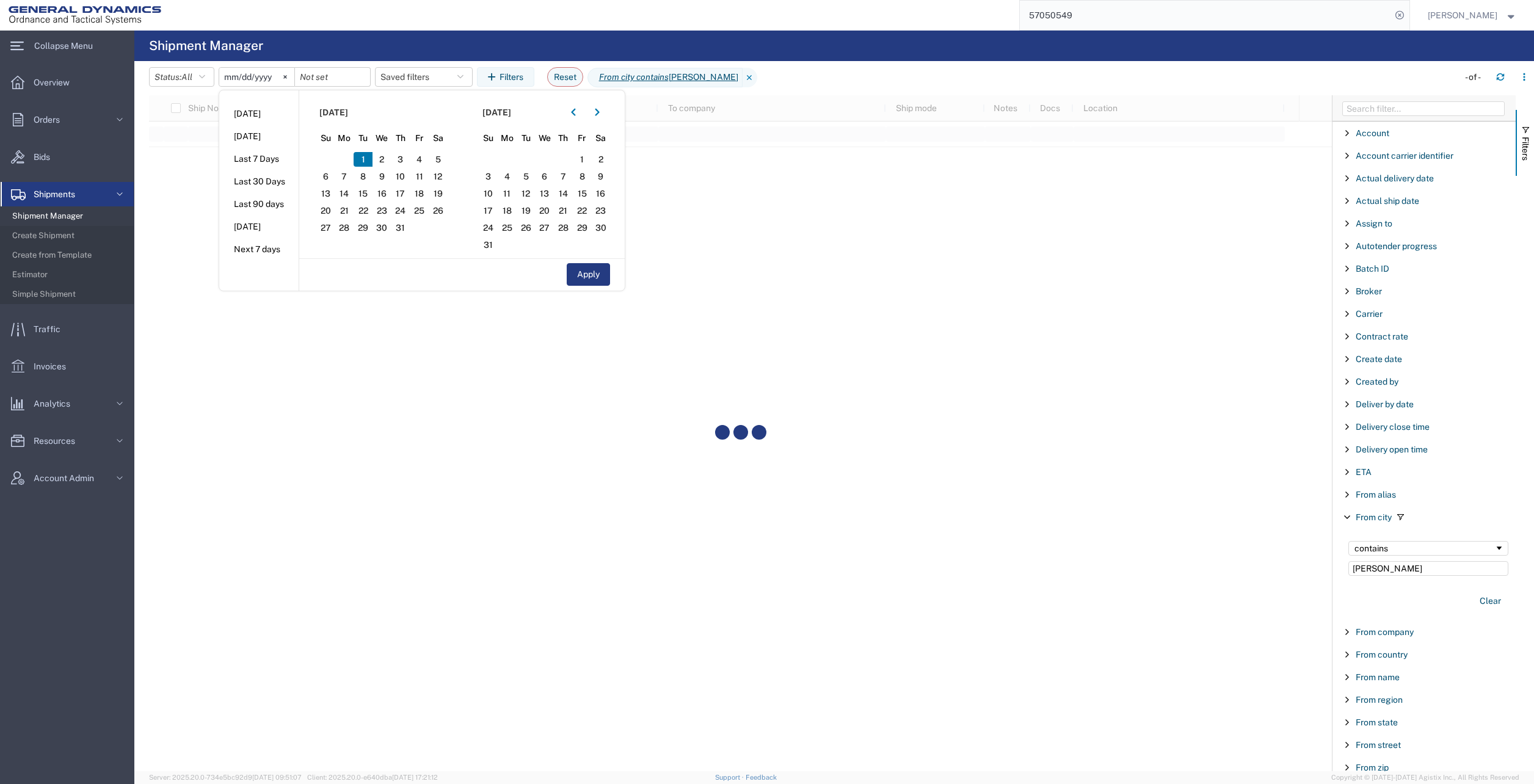
click at [600, 113] on icon "button" at bounding box center [597, 112] width 5 height 9
click at [599, 113] on icon "button" at bounding box center [597, 112] width 4 height 7
click at [406, 171] on span "9" at bounding box center [401, 176] width 19 height 15
click at [600, 273] on button "Apply" at bounding box center [588, 274] width 43 height 23
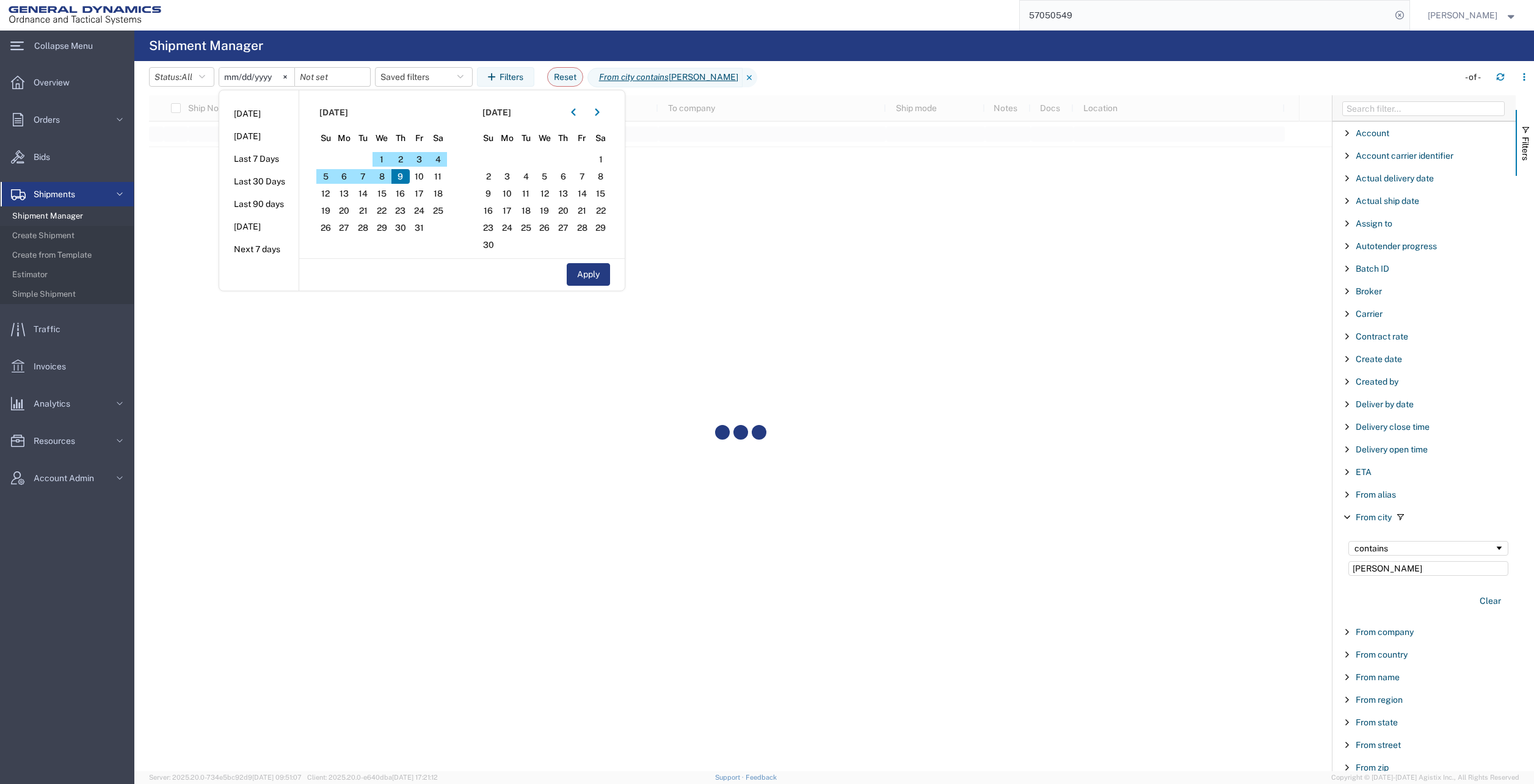
type input "[DATE]"
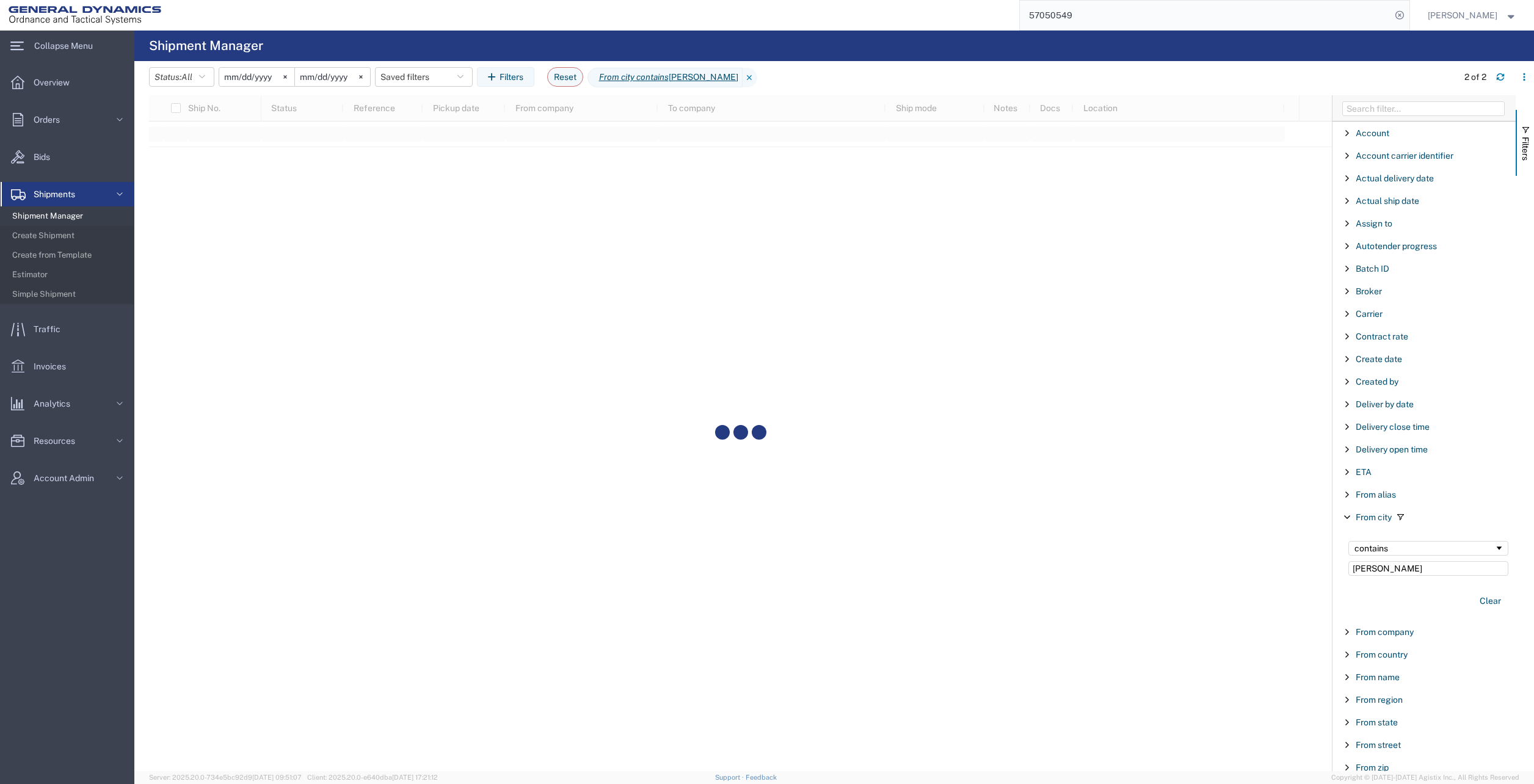
click at [1302, 30] on form "57050549" at bounding box center [1215, 15] width 391 height 31
click at [1264, 21] on input "57050549" at bounding box center [1206, 15] width 371 height 29
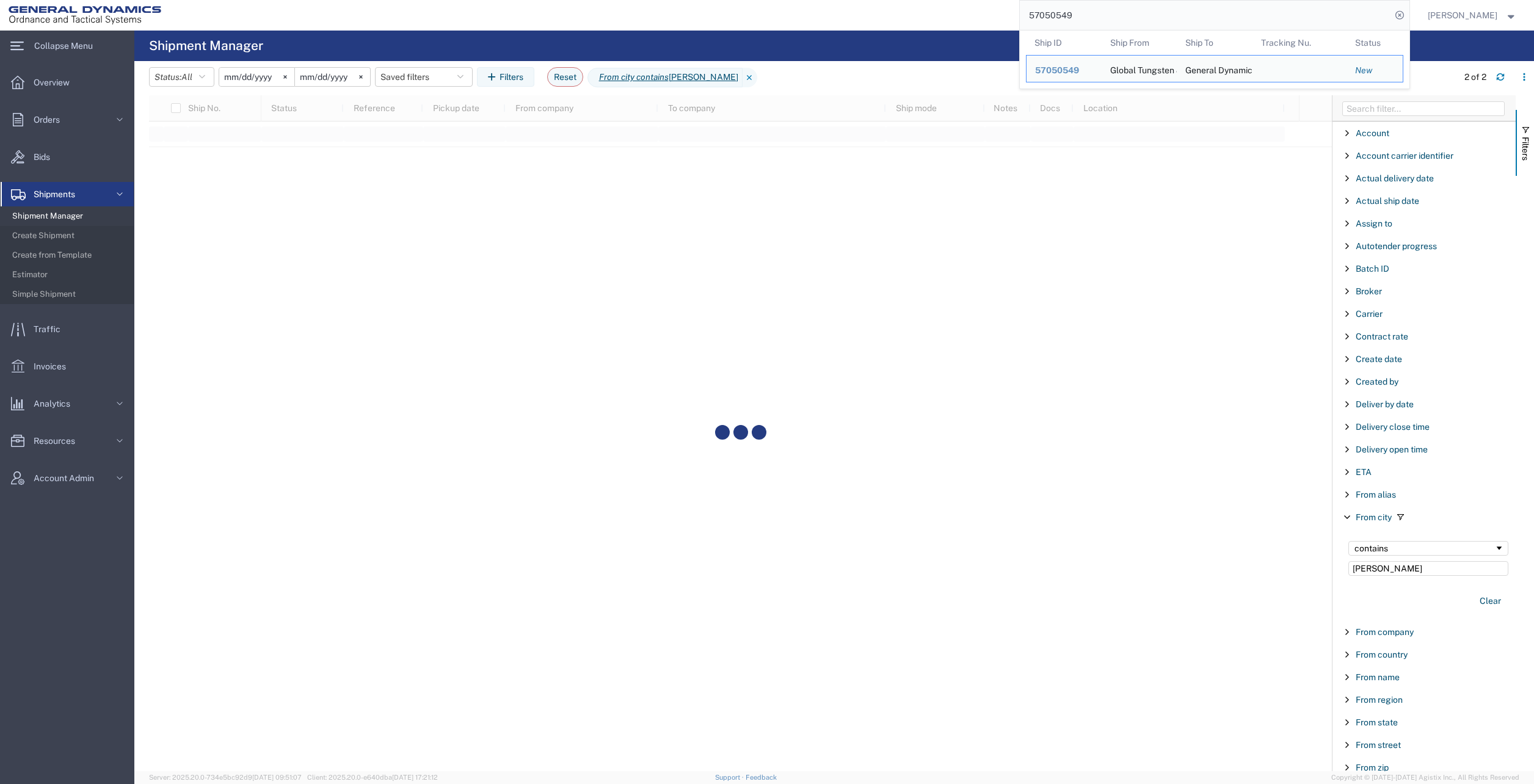
click at [1076, 74] on span "57050549" at bounding box center [1057, 70] width 44 height 10
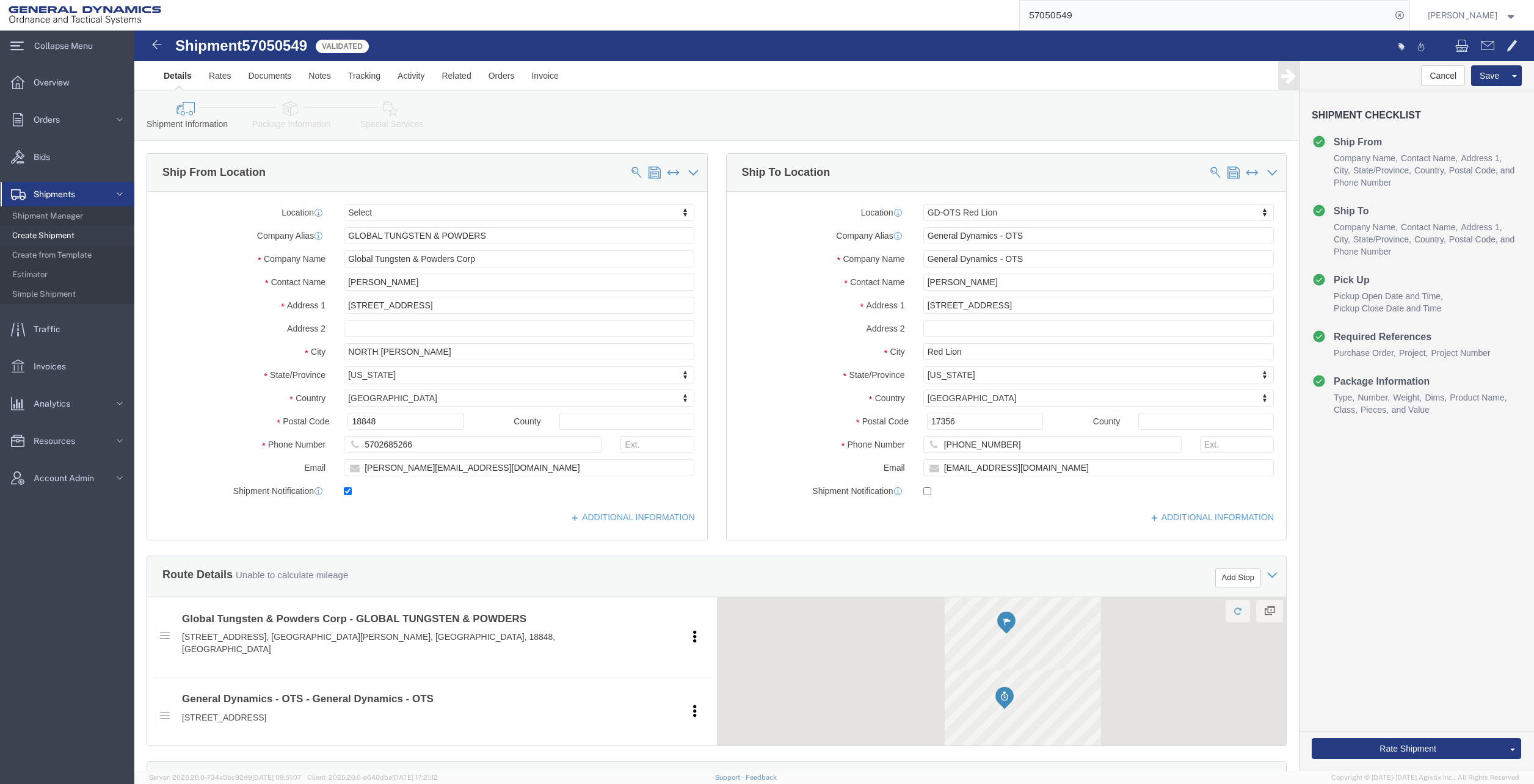
select select
select select "310"
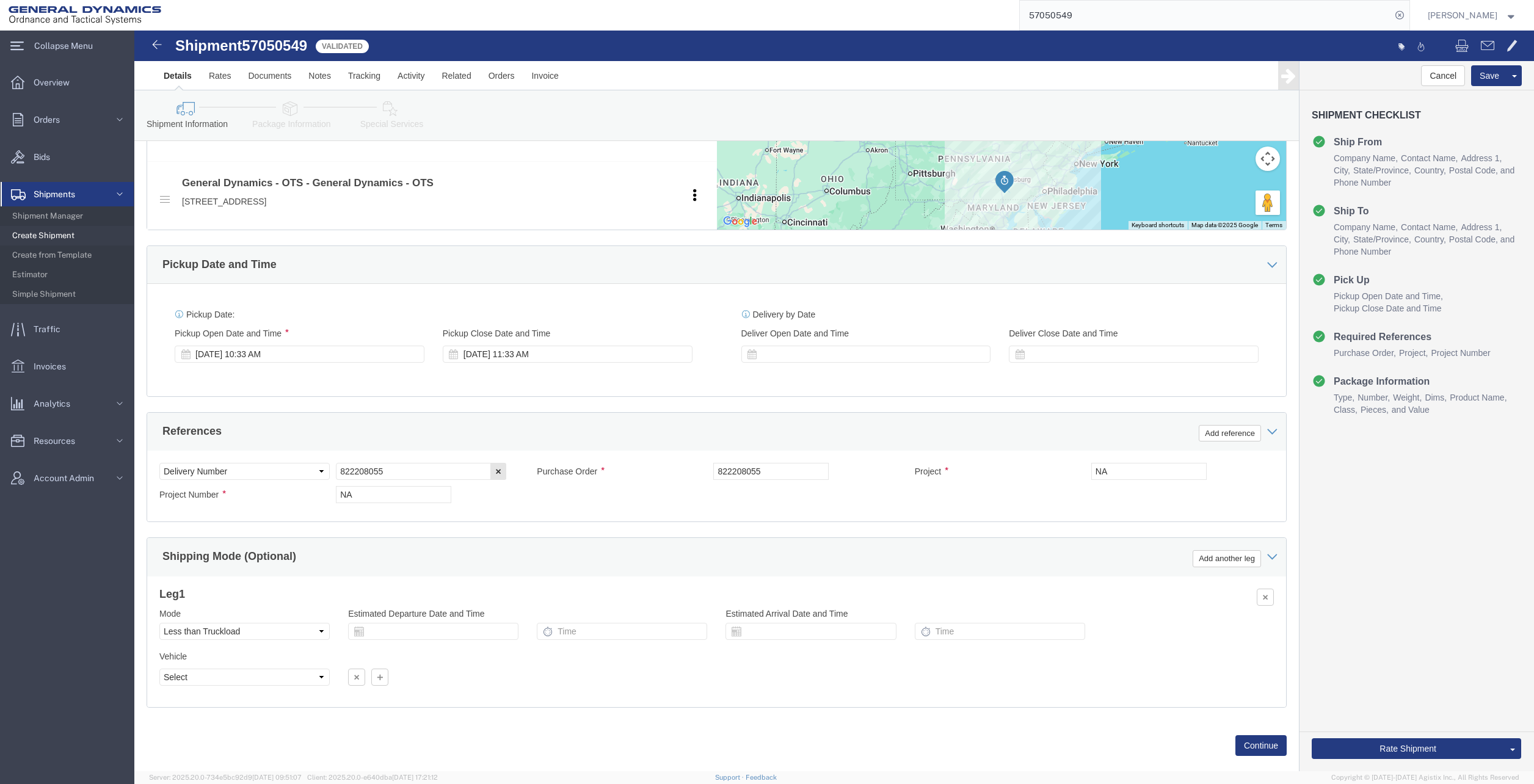
scroll to position [526, 0]
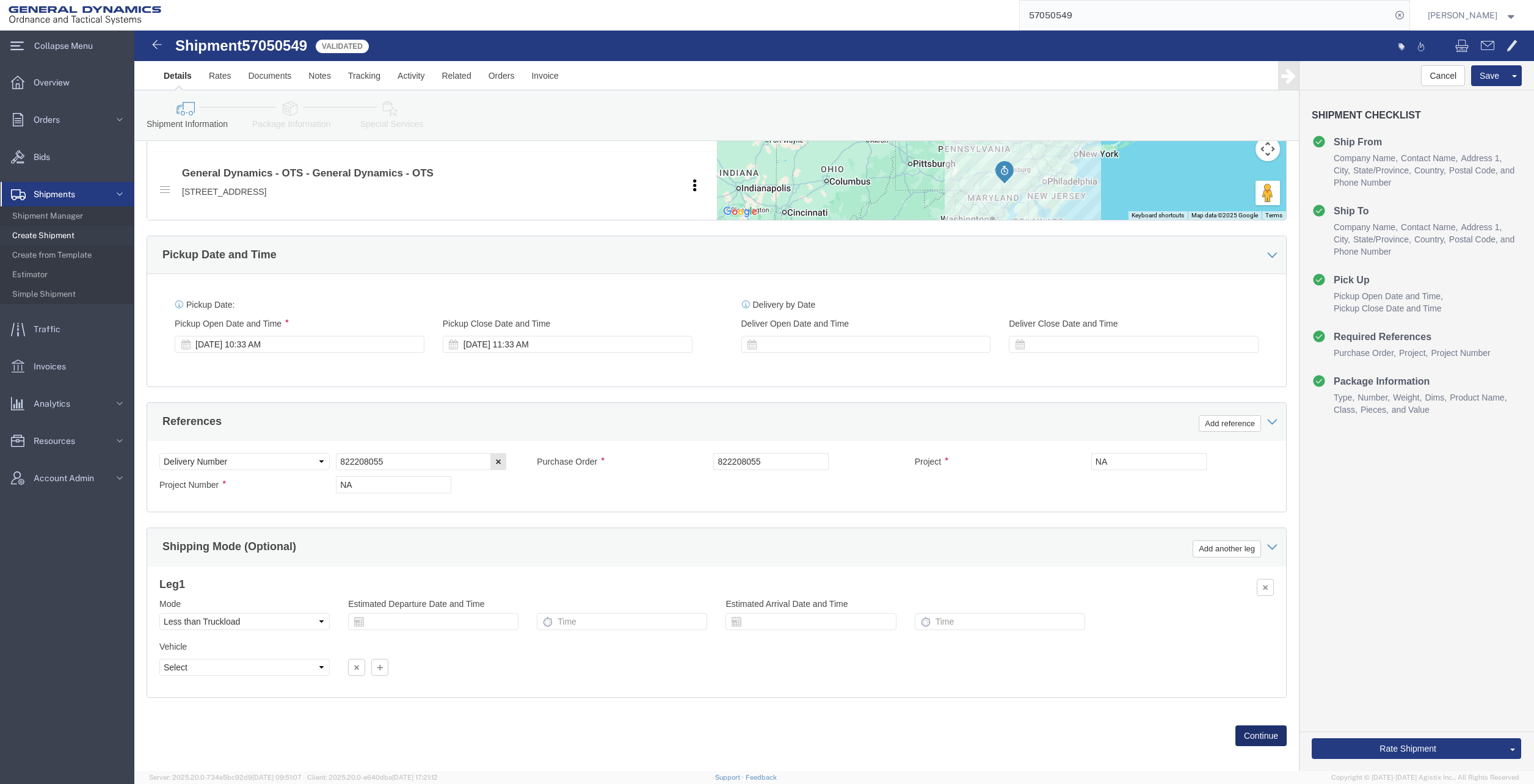
click button "Continue"
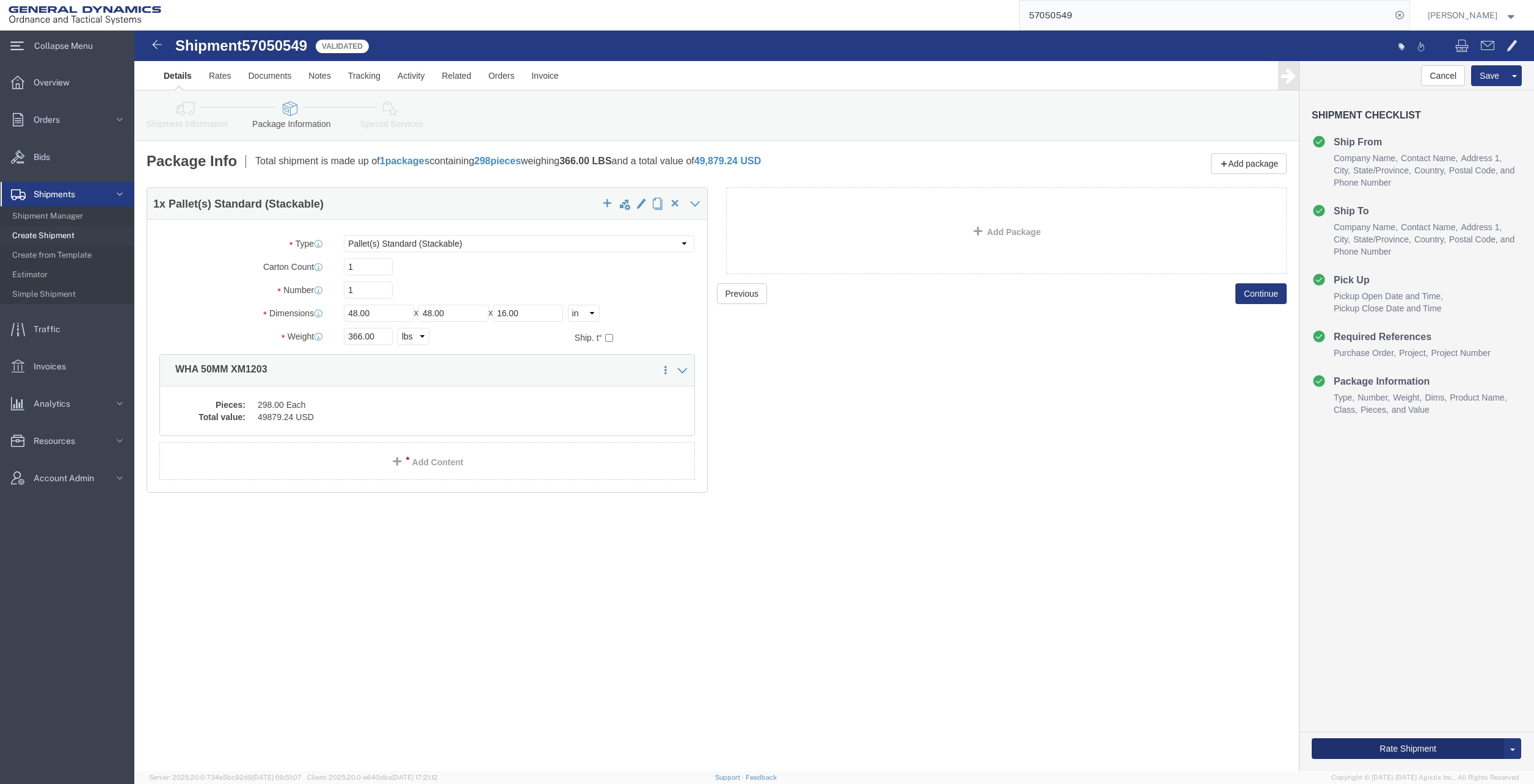
click button "Rate Shipment"
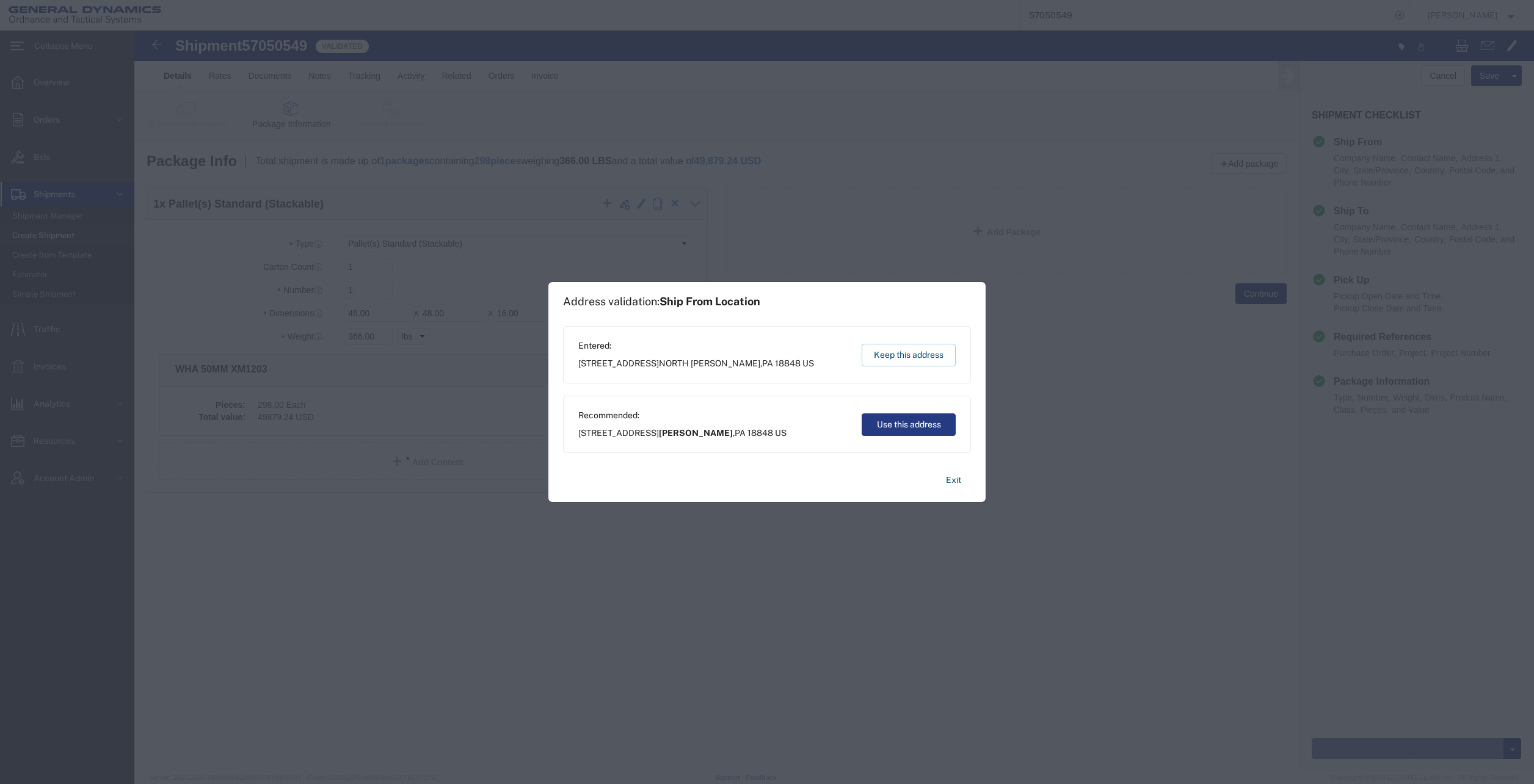
click at [919, 354] on button "Keep this address" at bounding box center [909, 355] width 94 height 23
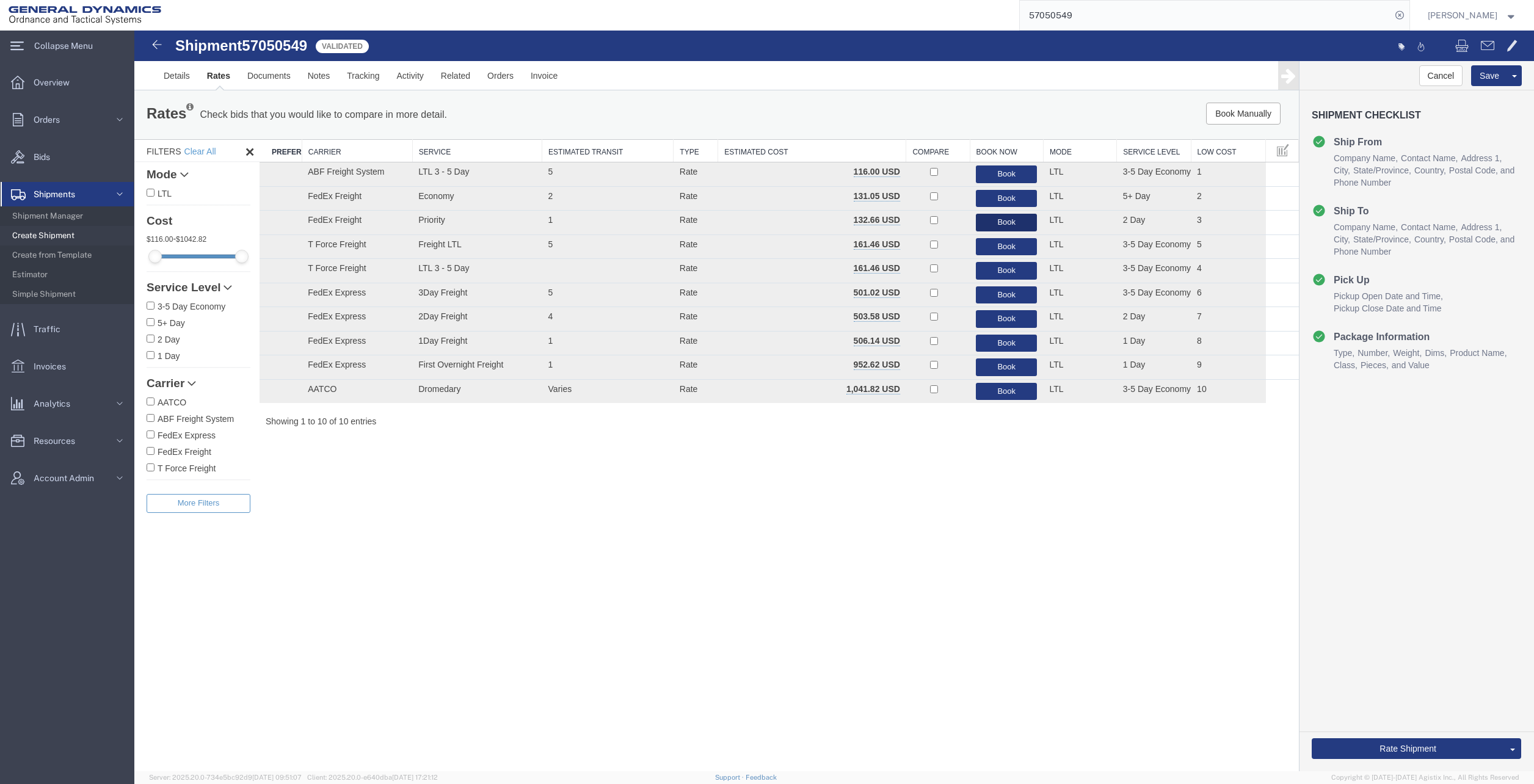
click at [1019, 225] on button "Book" at bounding box center [1007, 222] width 61 height 18
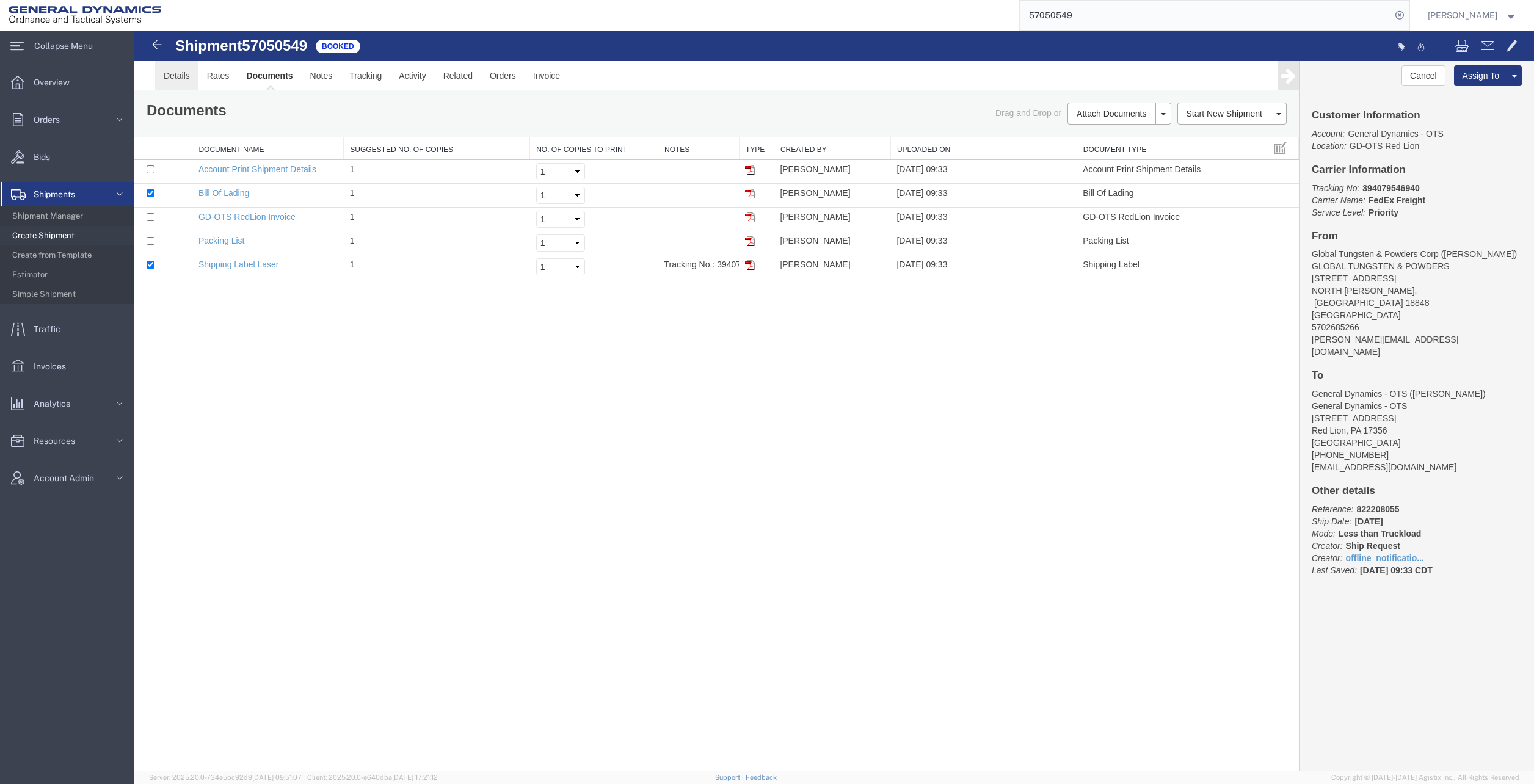
click at [182, 75] on link "Details" at bounding box center [176, 76] width 43 height 29
